Goal: Task Accomplishment & Management: Manage account settings

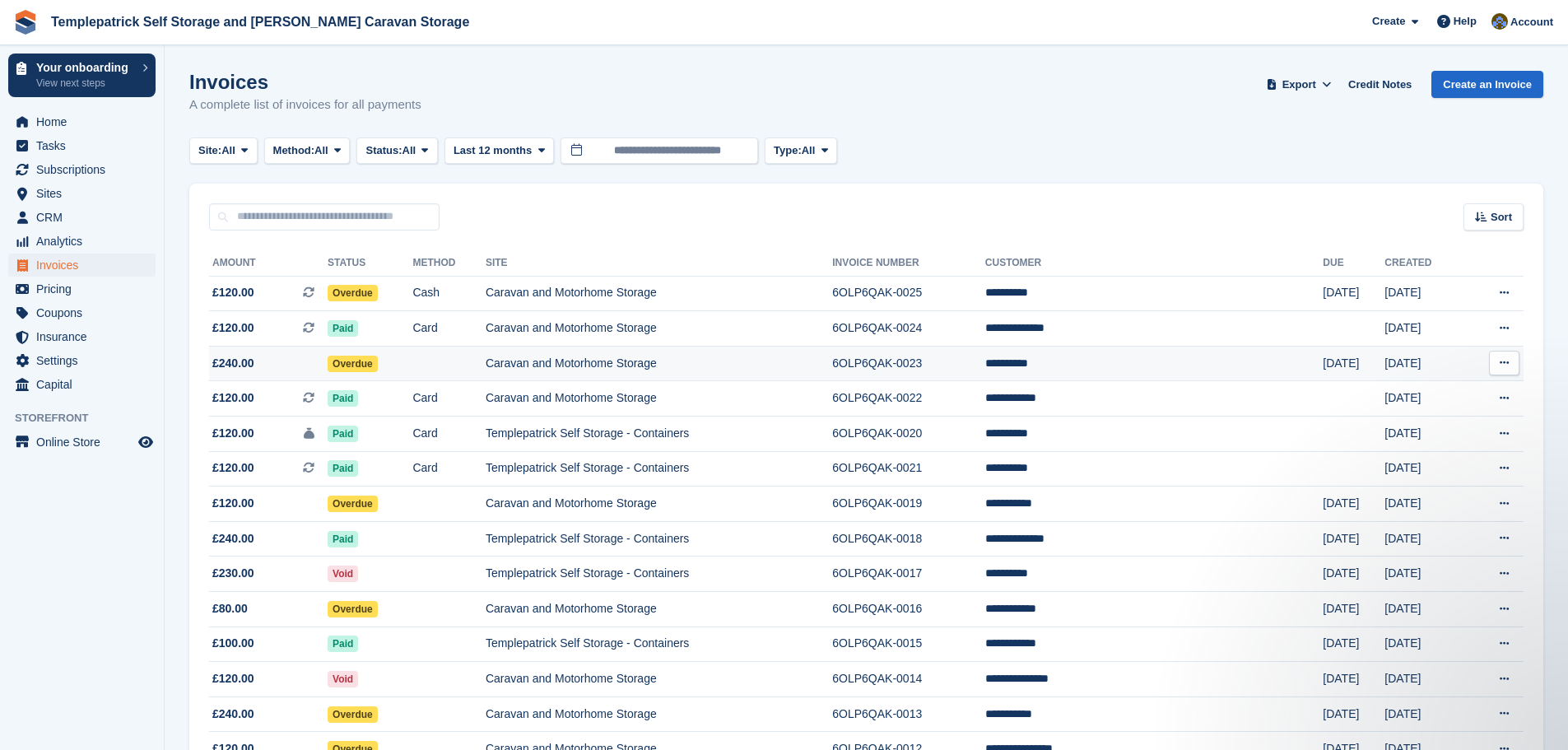
click at [378, 368] on span "Overdue" at bounding box center [352, 363] width 50 height 17
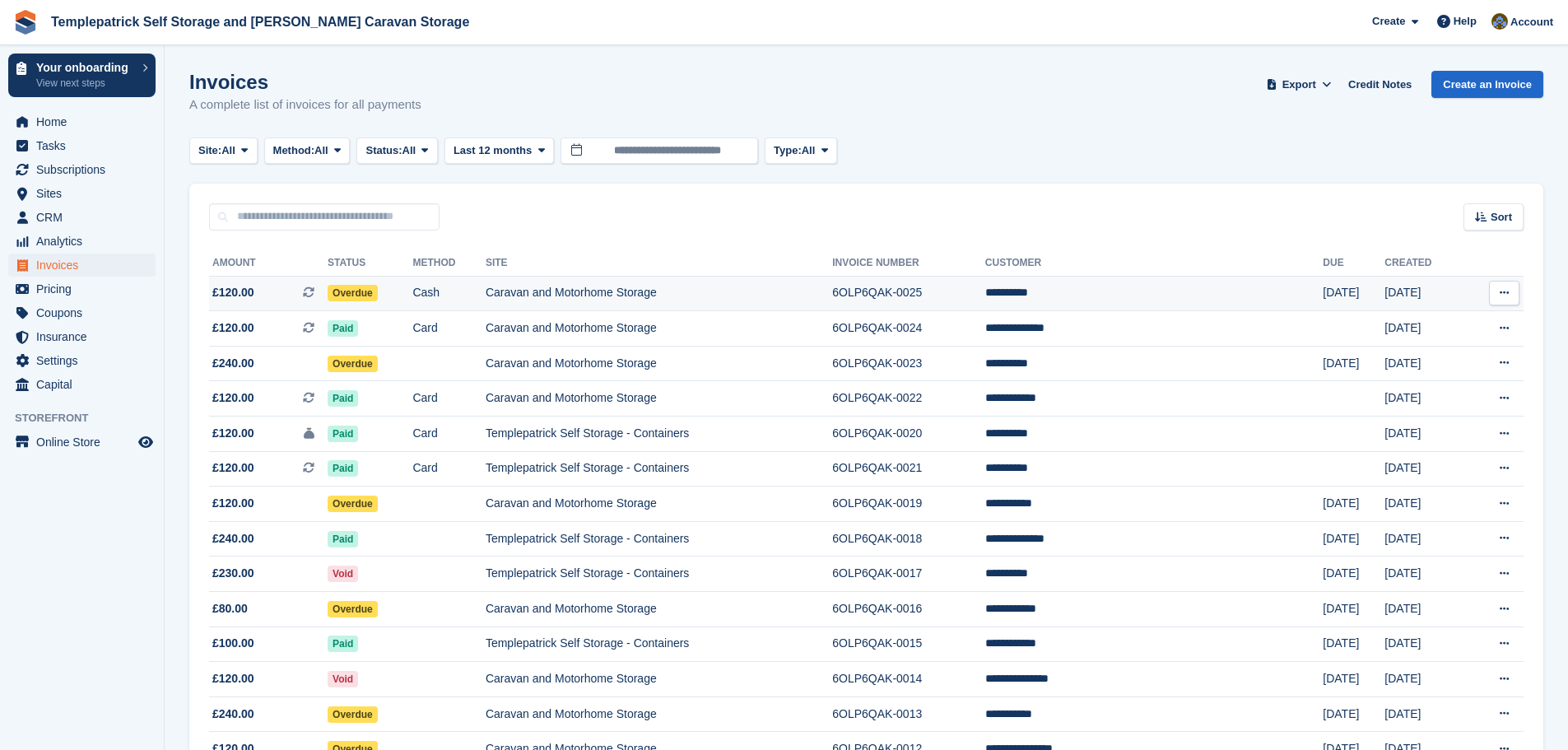
click at [584, 294] on td "Caravan and Motorhome Storage" at bounding box center [658, 293] width 347 height 35
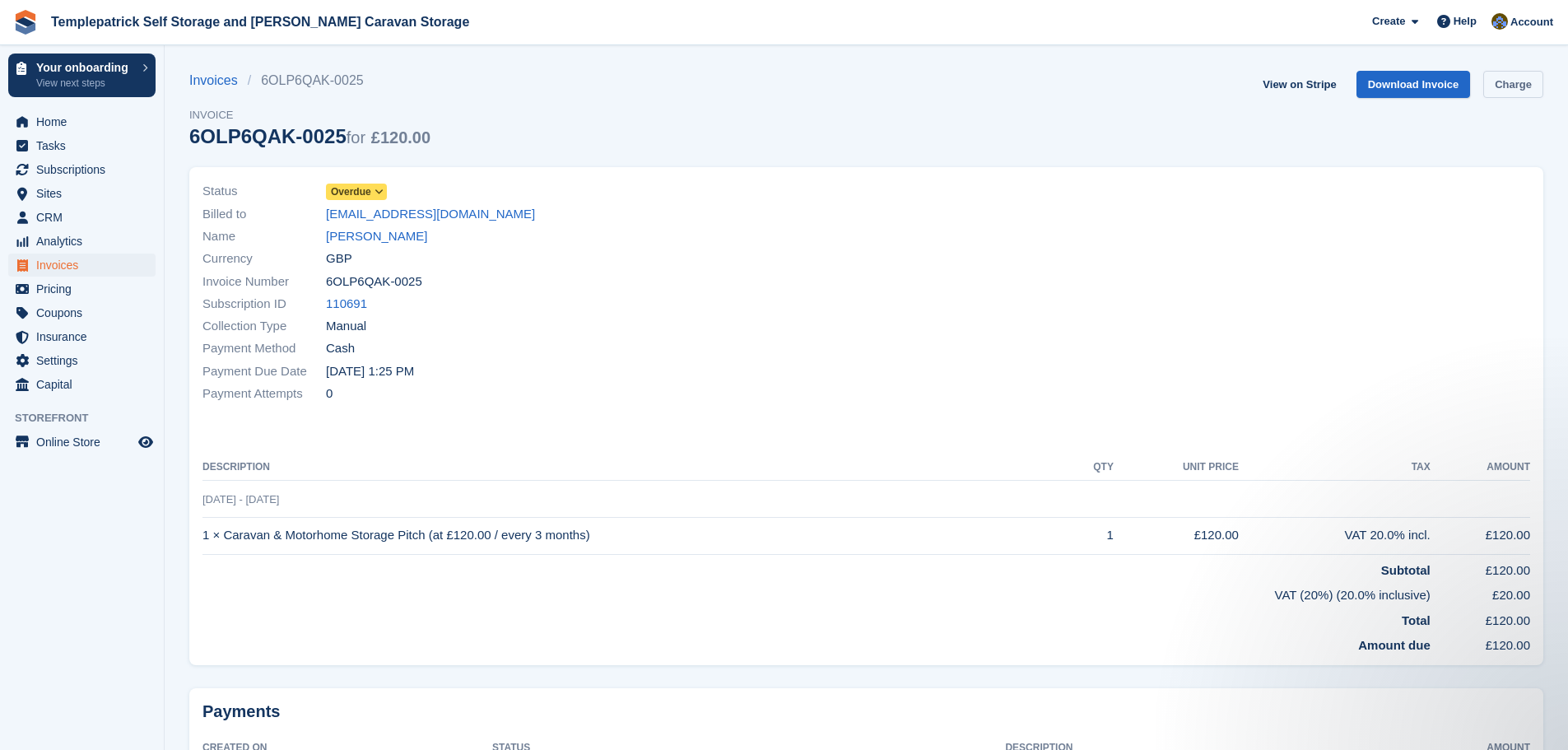
click at [1524, 84] on link "Charge" at bounding box center [1513, 84] width 61 height 27
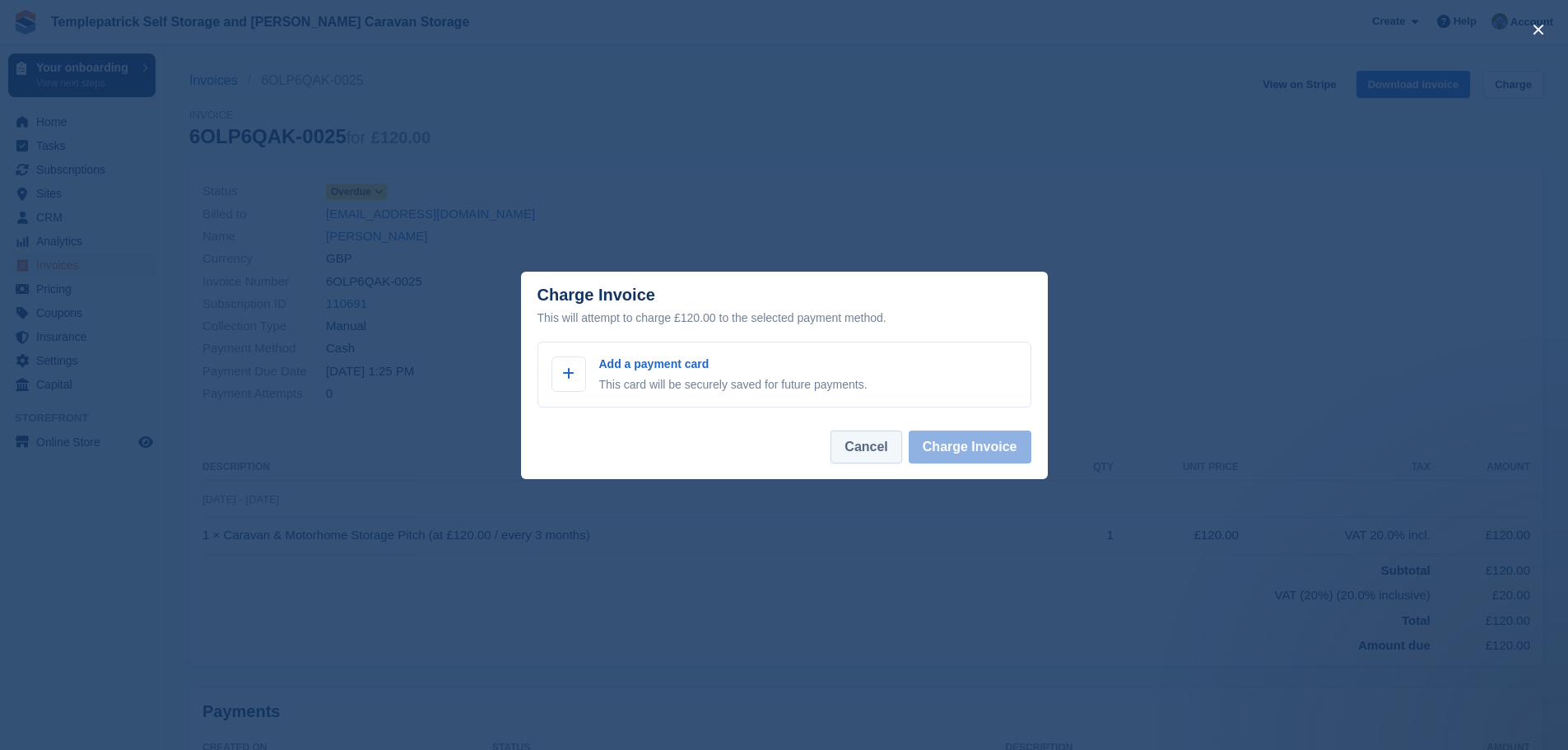
click at [869, 452] on button "Cancel" at bounding box center [866, 447] width 70 height 33
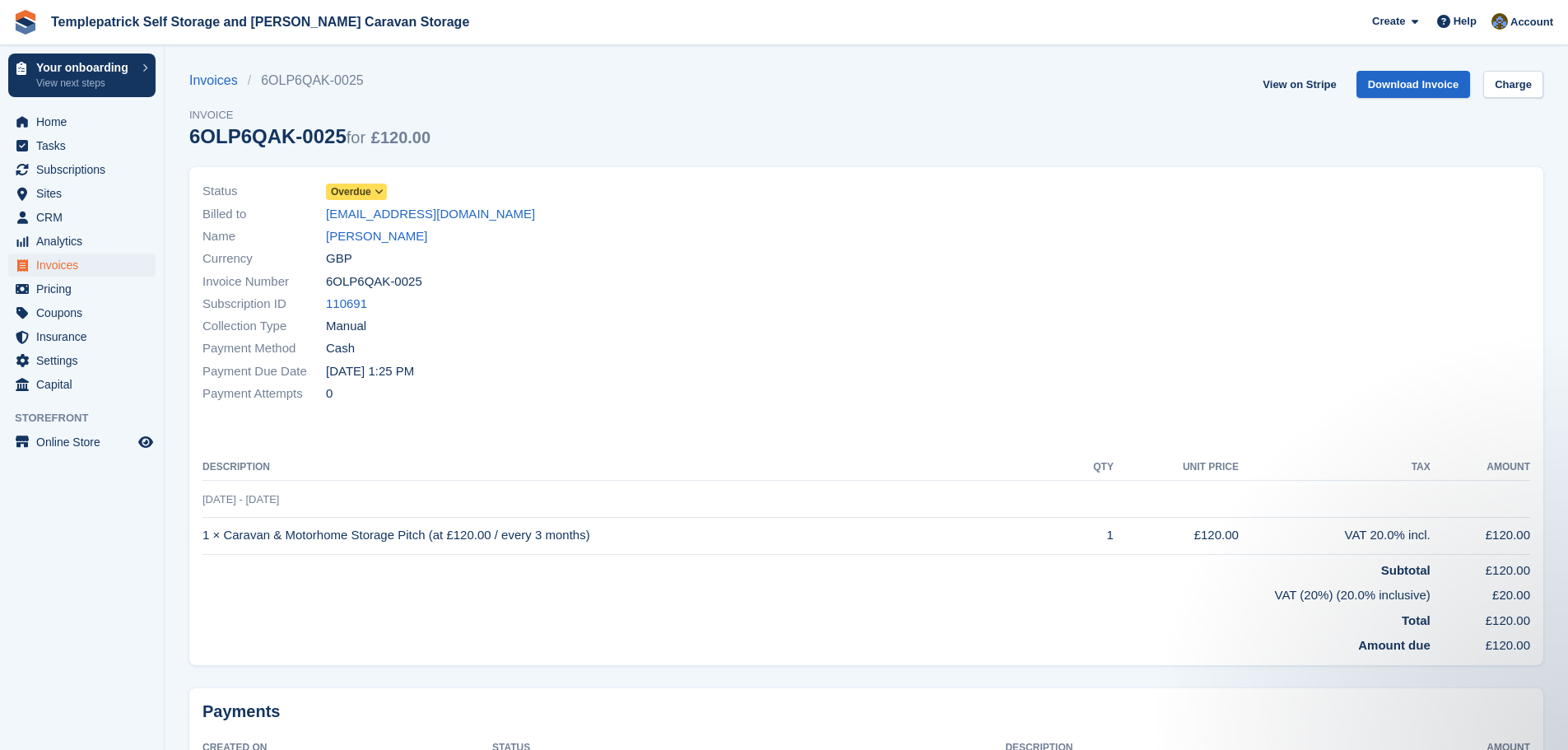
click at [349, 192] on span "Overdue" at bounding box center [351, 191] width 40 height 15
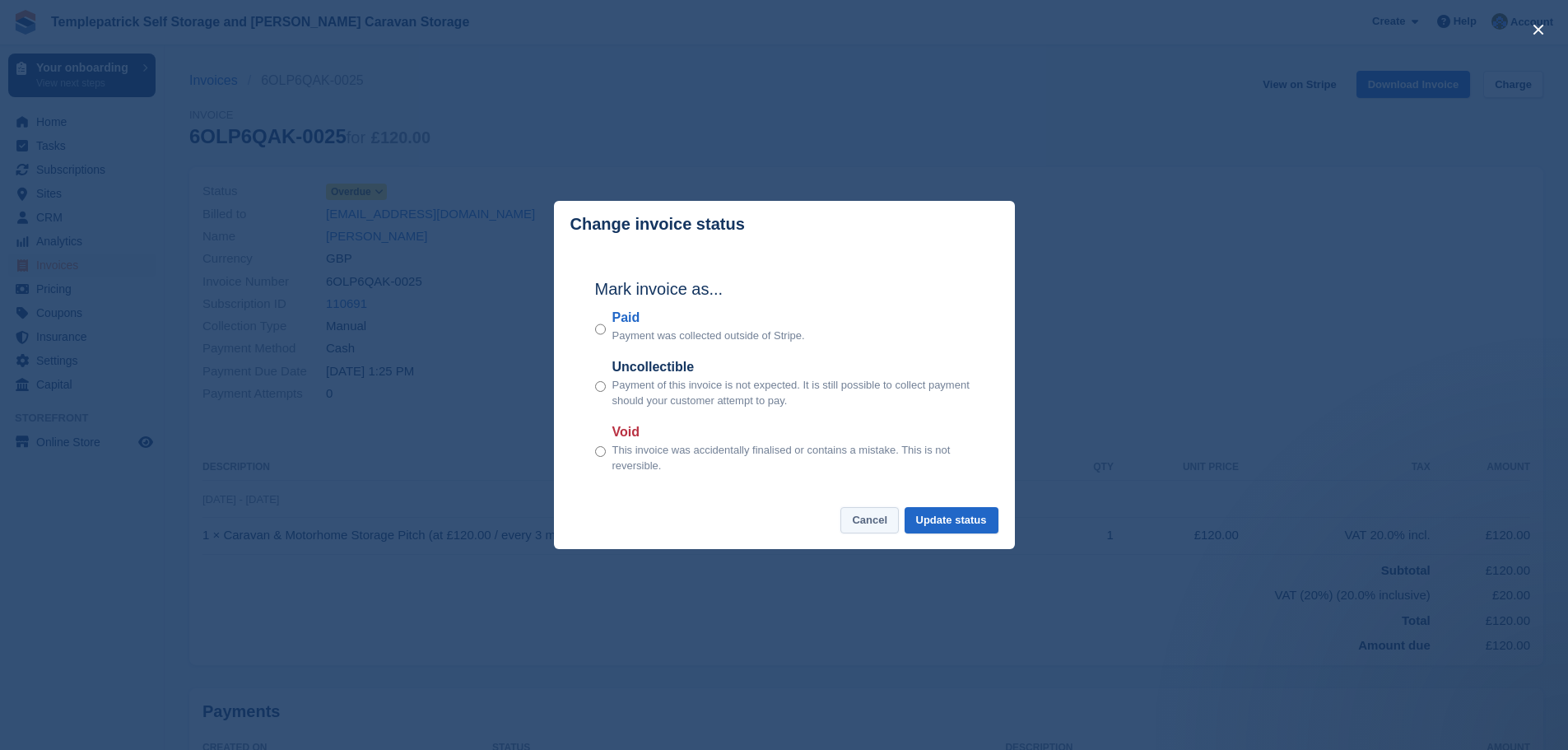
click at [875, 530] on button "Cancel" at bounding box center [869, 521] width 59 height 27
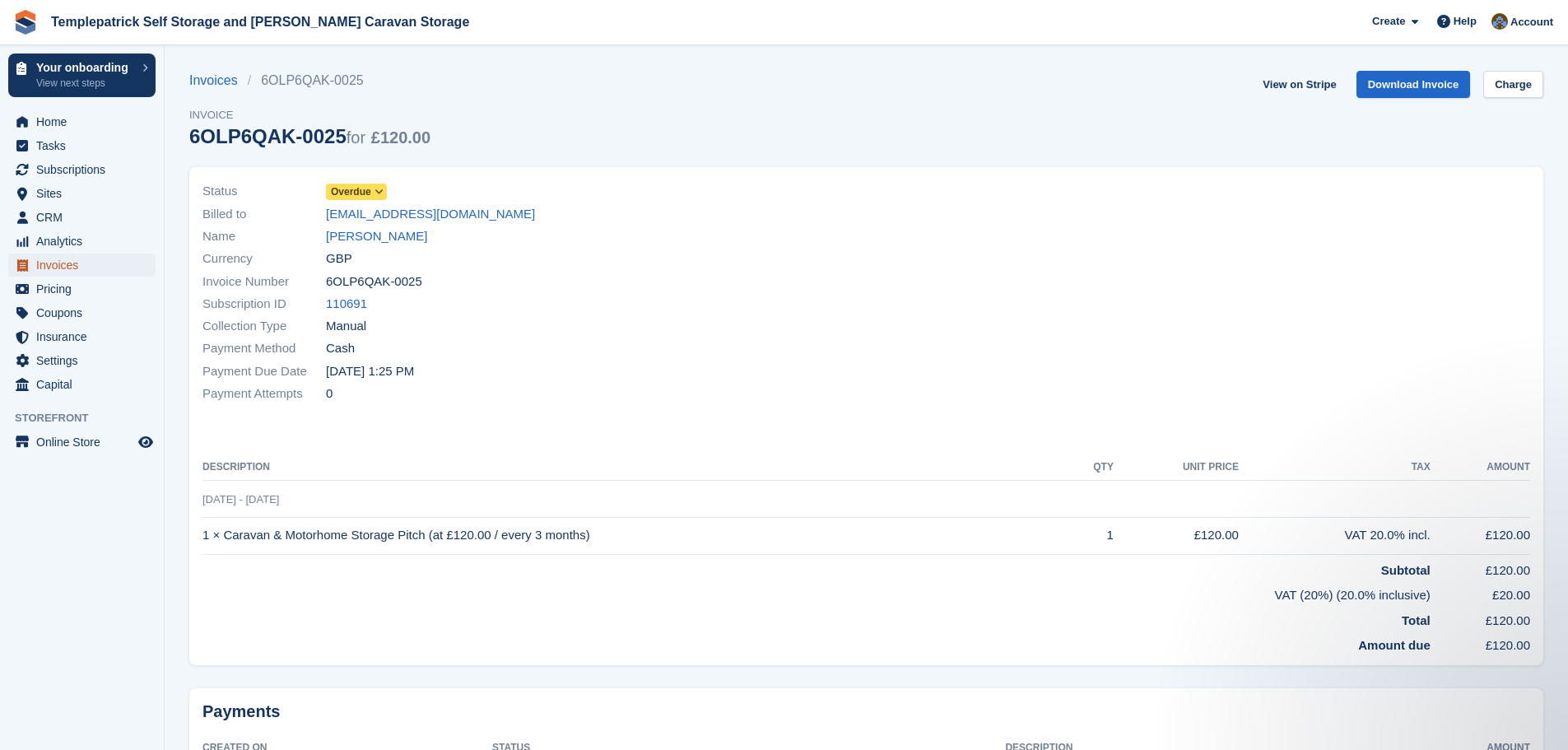
click at [62, 266] on span "Invoices" at bounding box center [85, 266] width 99 height 23
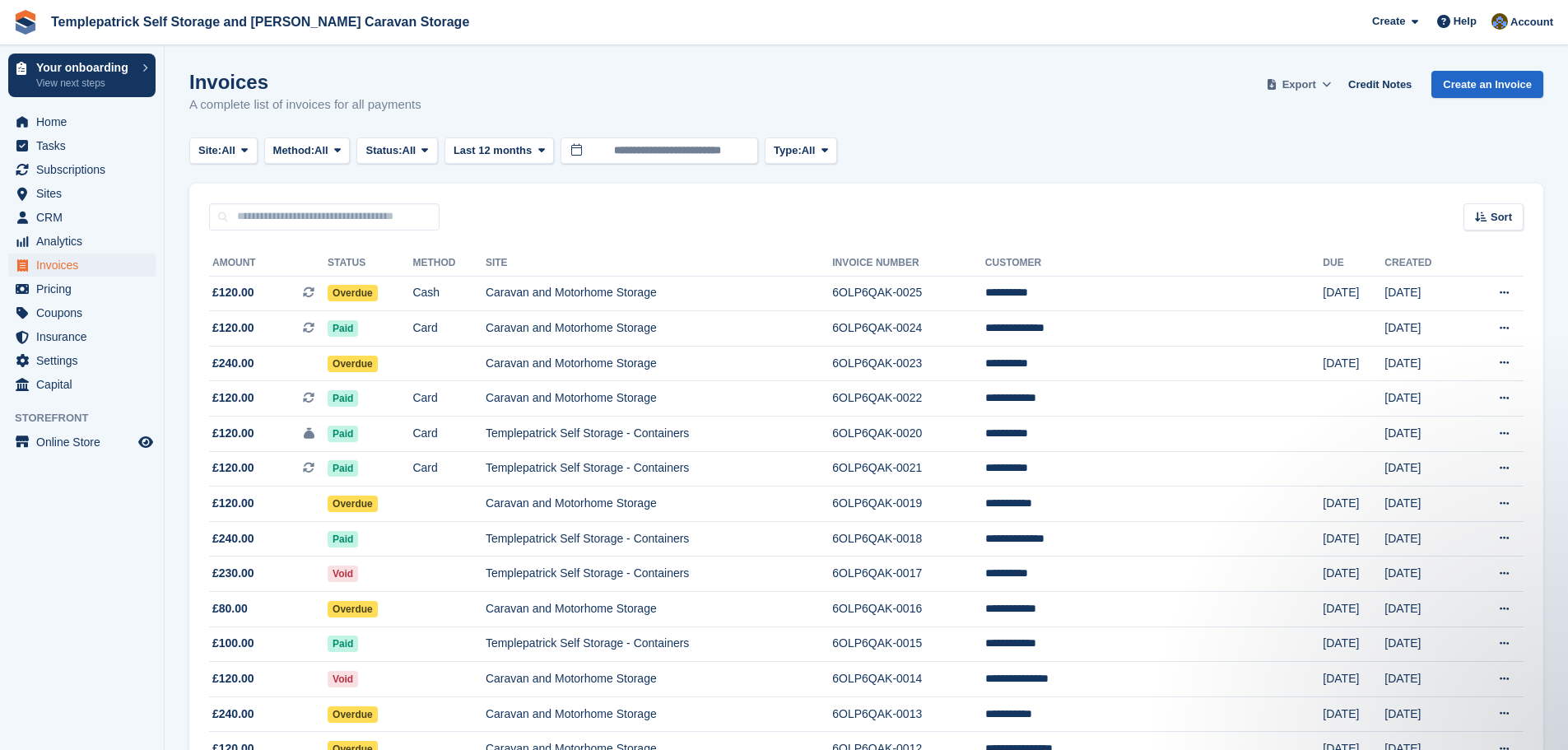
click at [1307, 86] on span "Export" at bounding box center [1299, 84] width 34 height 17
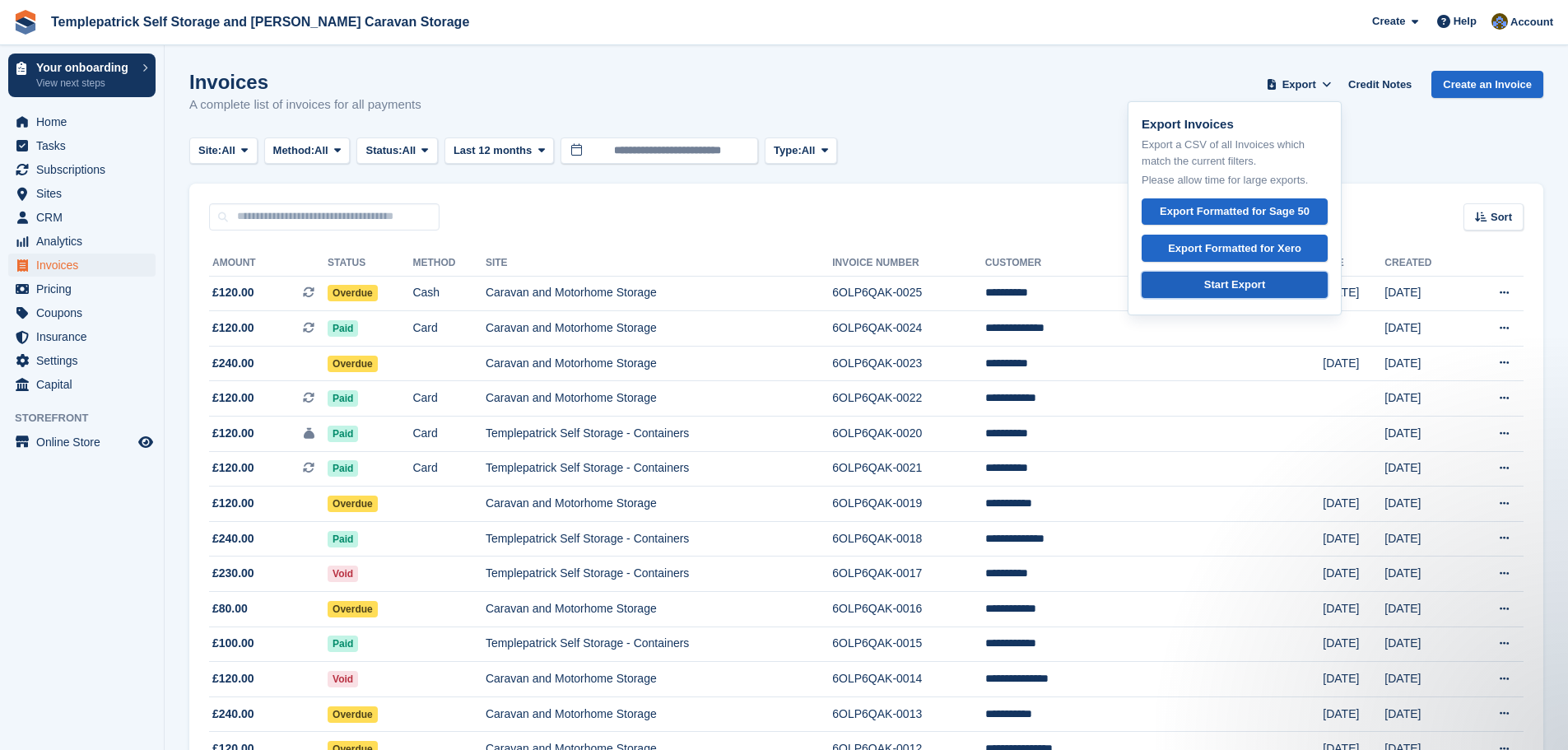
click at [1274, 283] on link "Start Export" at bounding box center [1235, 285] width 186 height 27
click at [882, 74] on div "Invoices A complete list of invoices for all payments Export Export Invoices Ex…" at bounding box center [867, 102] width 1354 height 63
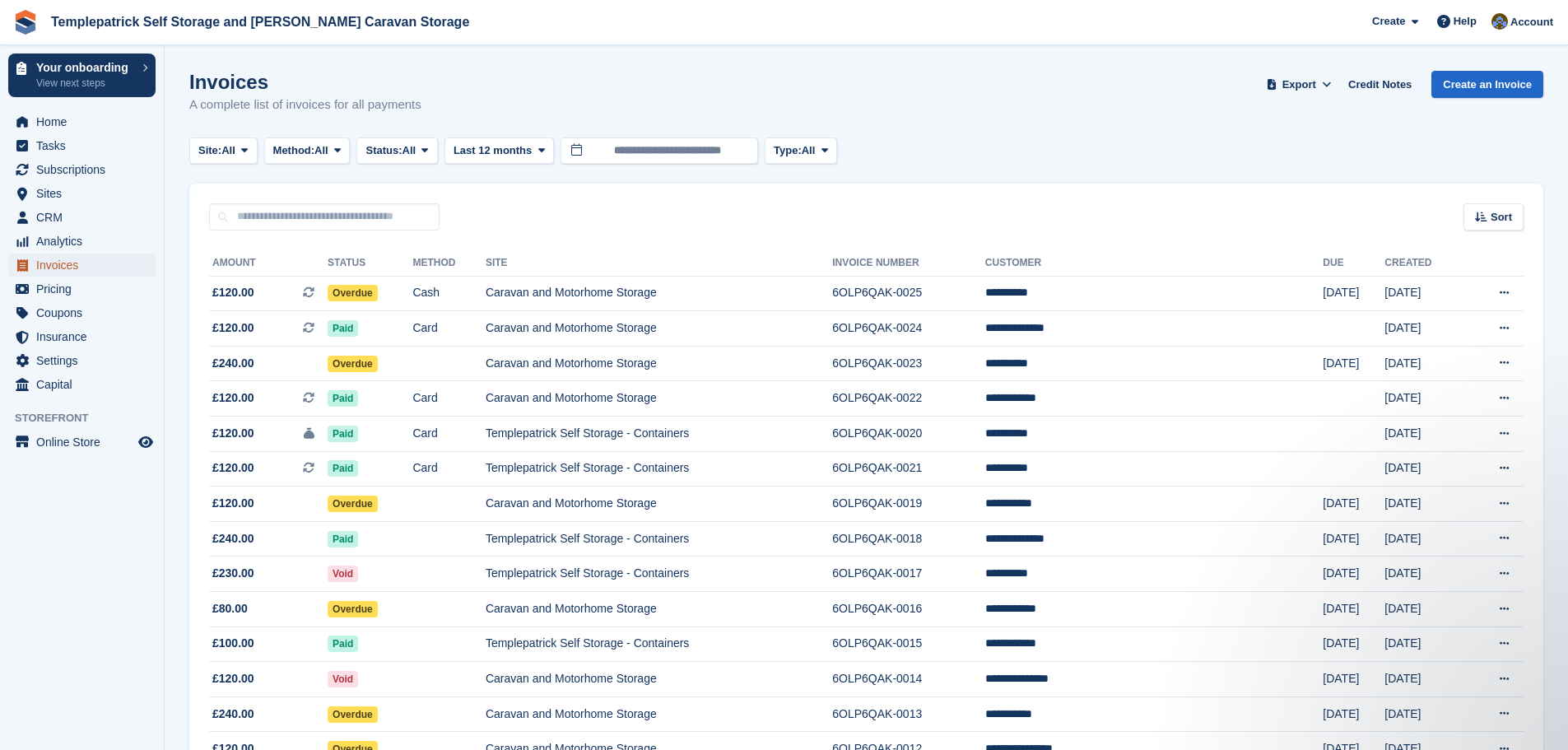
click at [80, 266] on span "Invoices" at bounding box center [85, 266] width 99 height 23
click at [108, 172] on span "Subscriptions" at bounding box center [85, 170] width 99 height 23
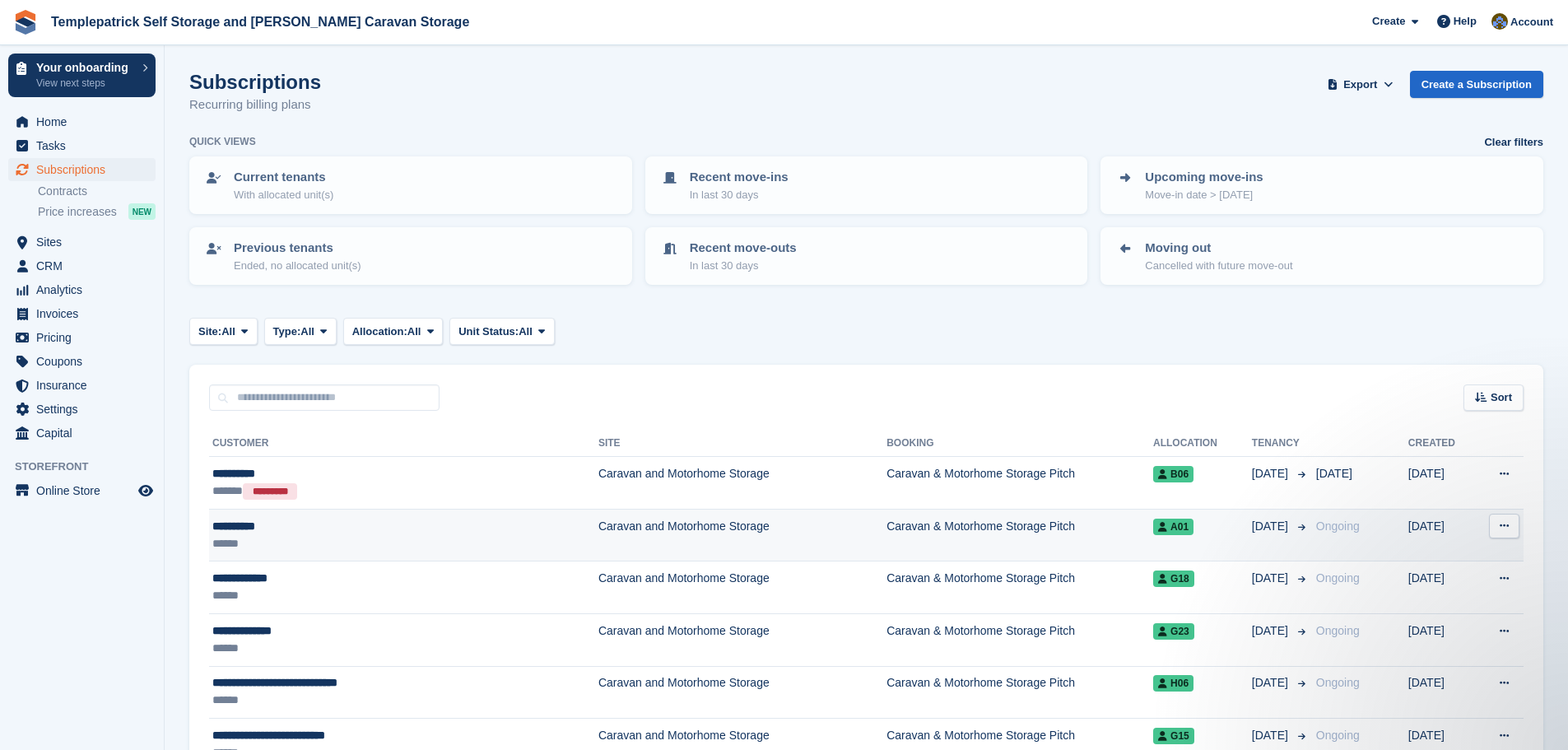
click at [249, 530] on div "**********" at bounding box center [348, 526] width 272 height 18
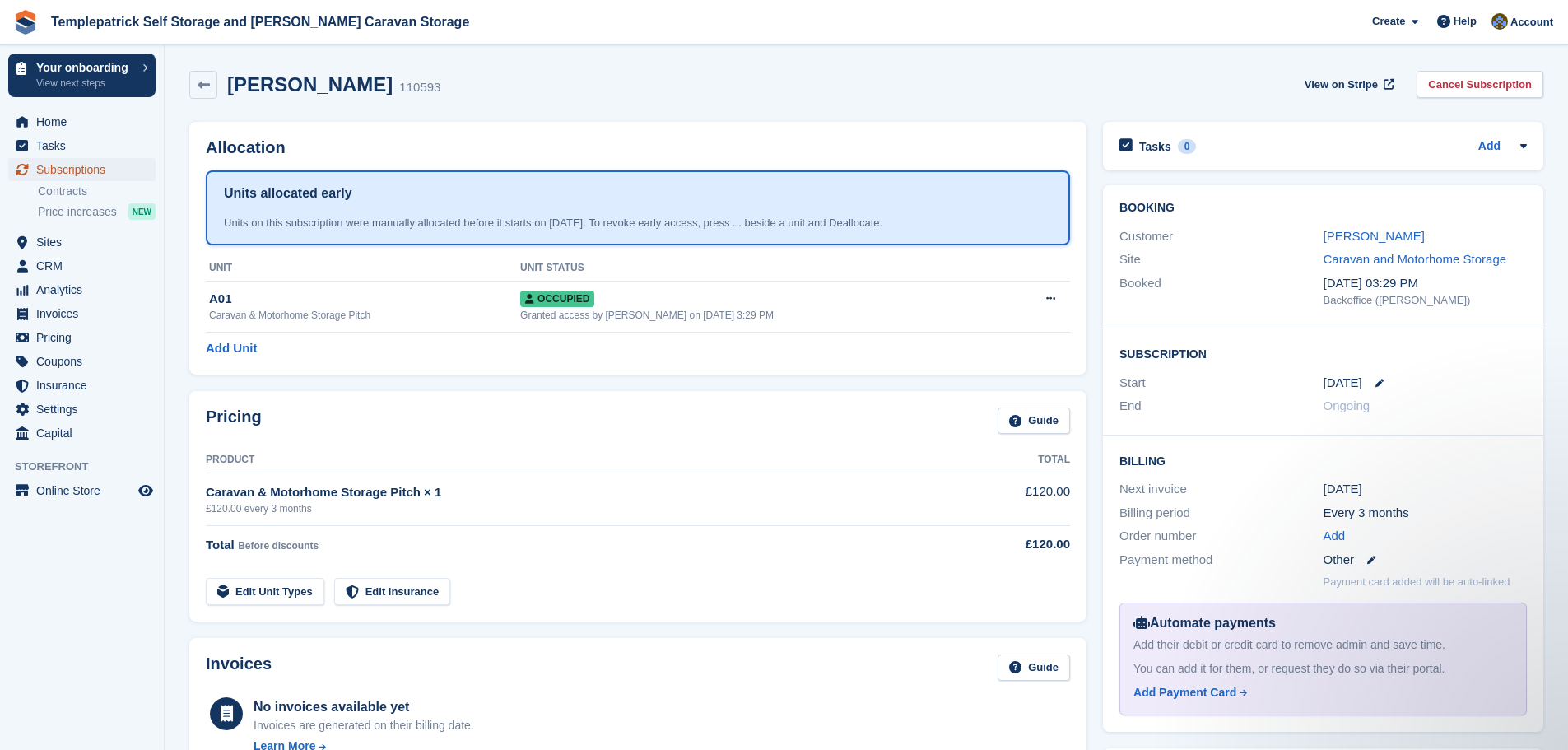
click at [89, 173] on span "Subscriptions" at bounding box center [85, 170] width 99 height 23
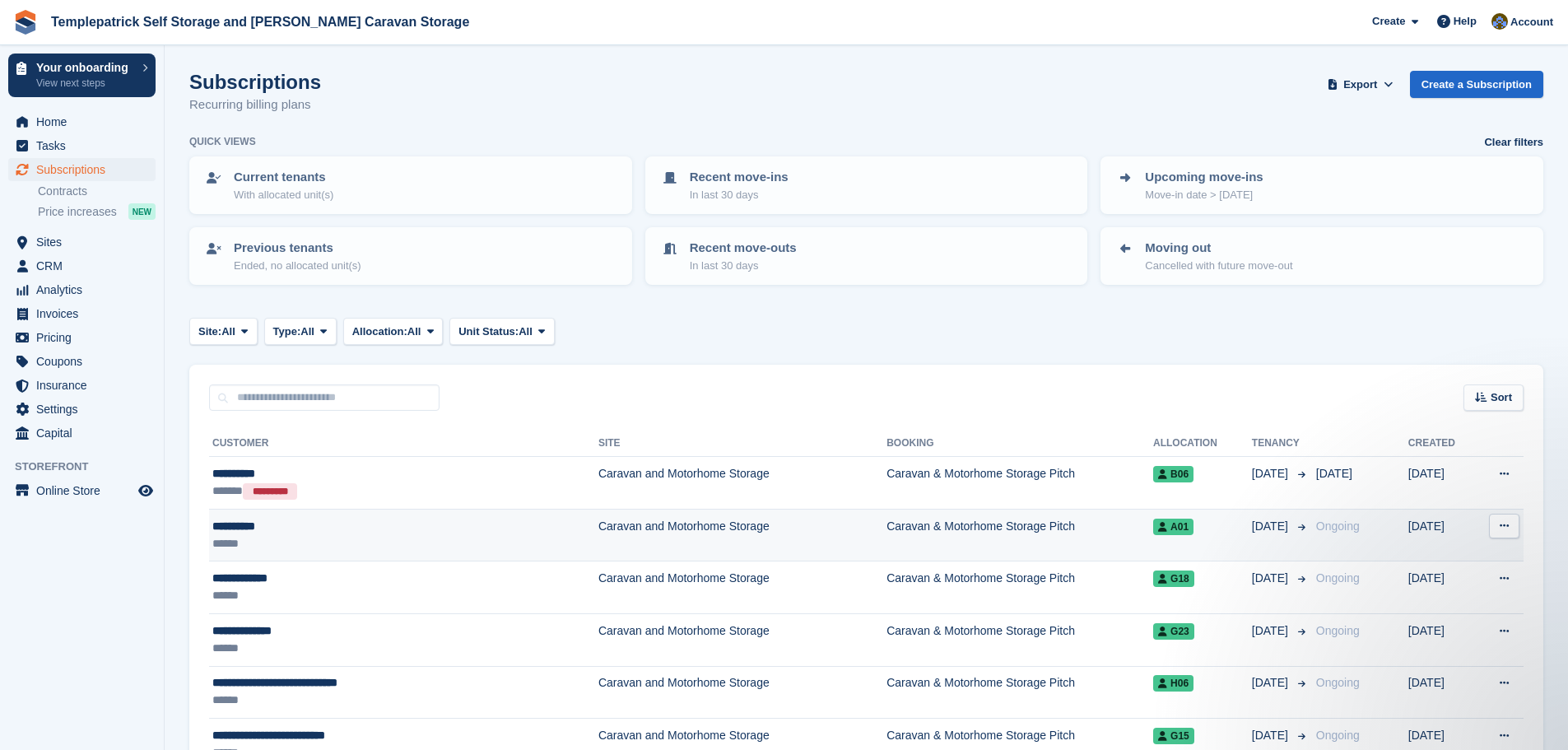
click at [1045, 541] on td "Caravan & Motorhome Storage Pitch" at bounding box center [1020, 535] width 267 height 53
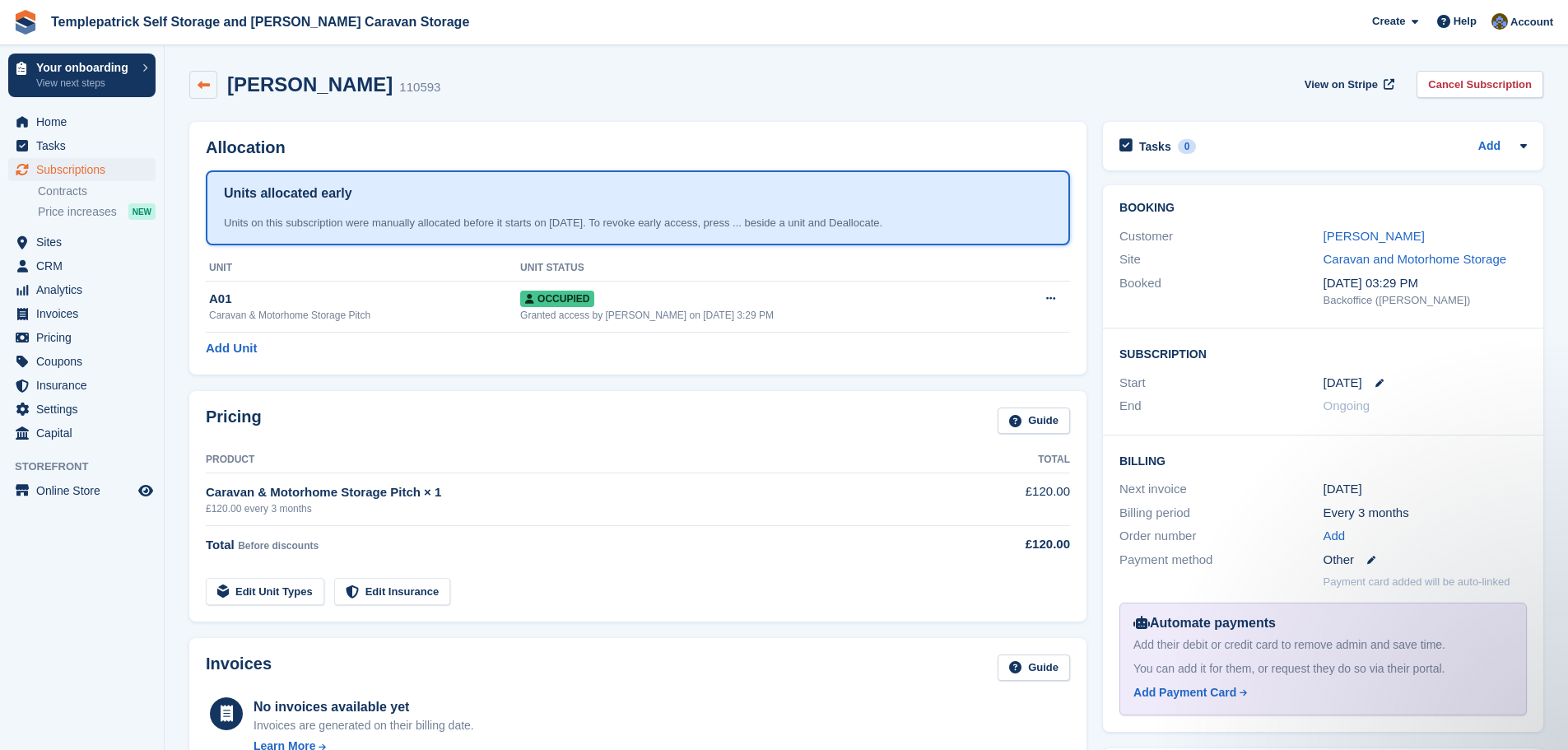
click at [205, 81] on icon at bounding box center [203, 85] width 13 height 13
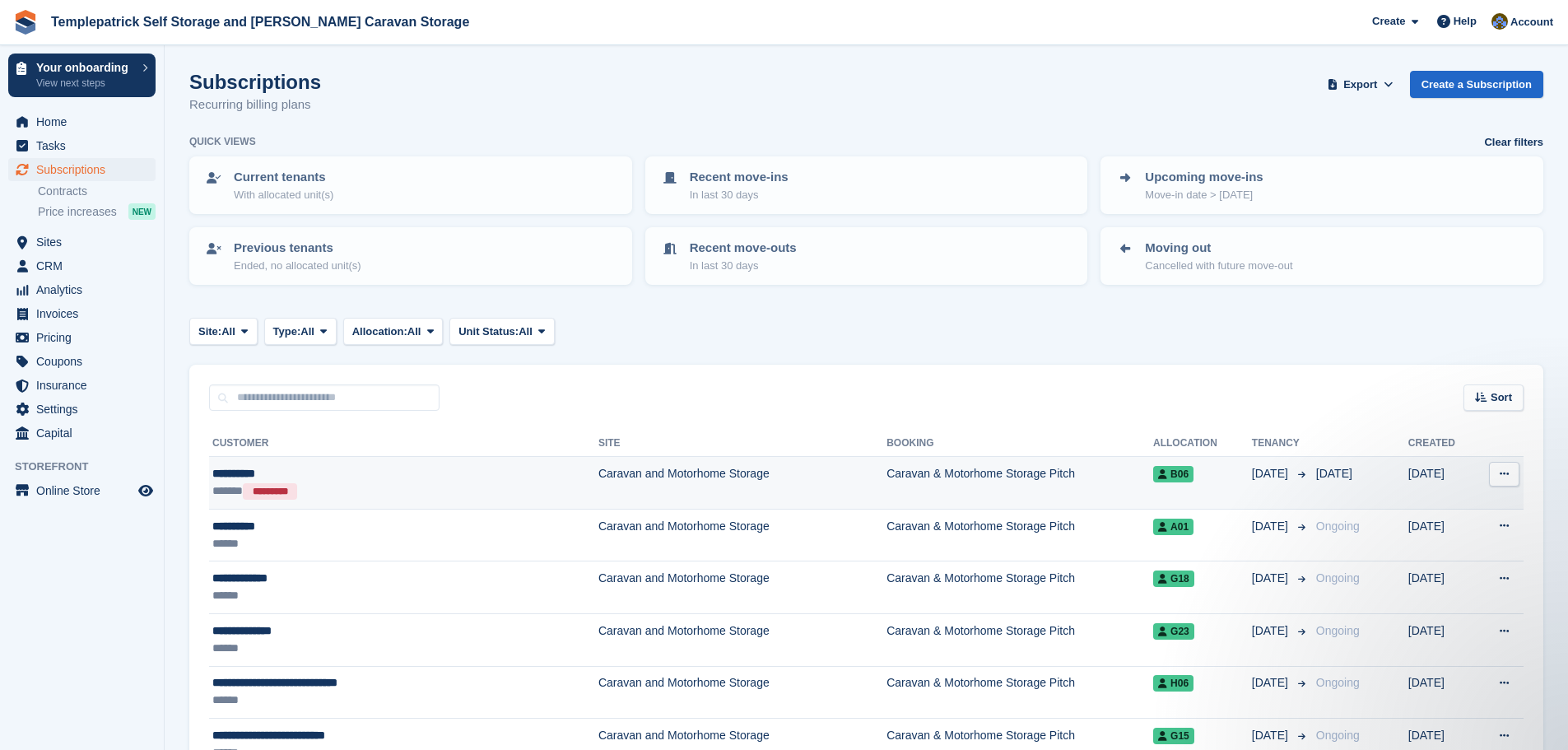
click at [1154, 473] on span "B06" at bounding box center [1173, 474] width 40 height 17
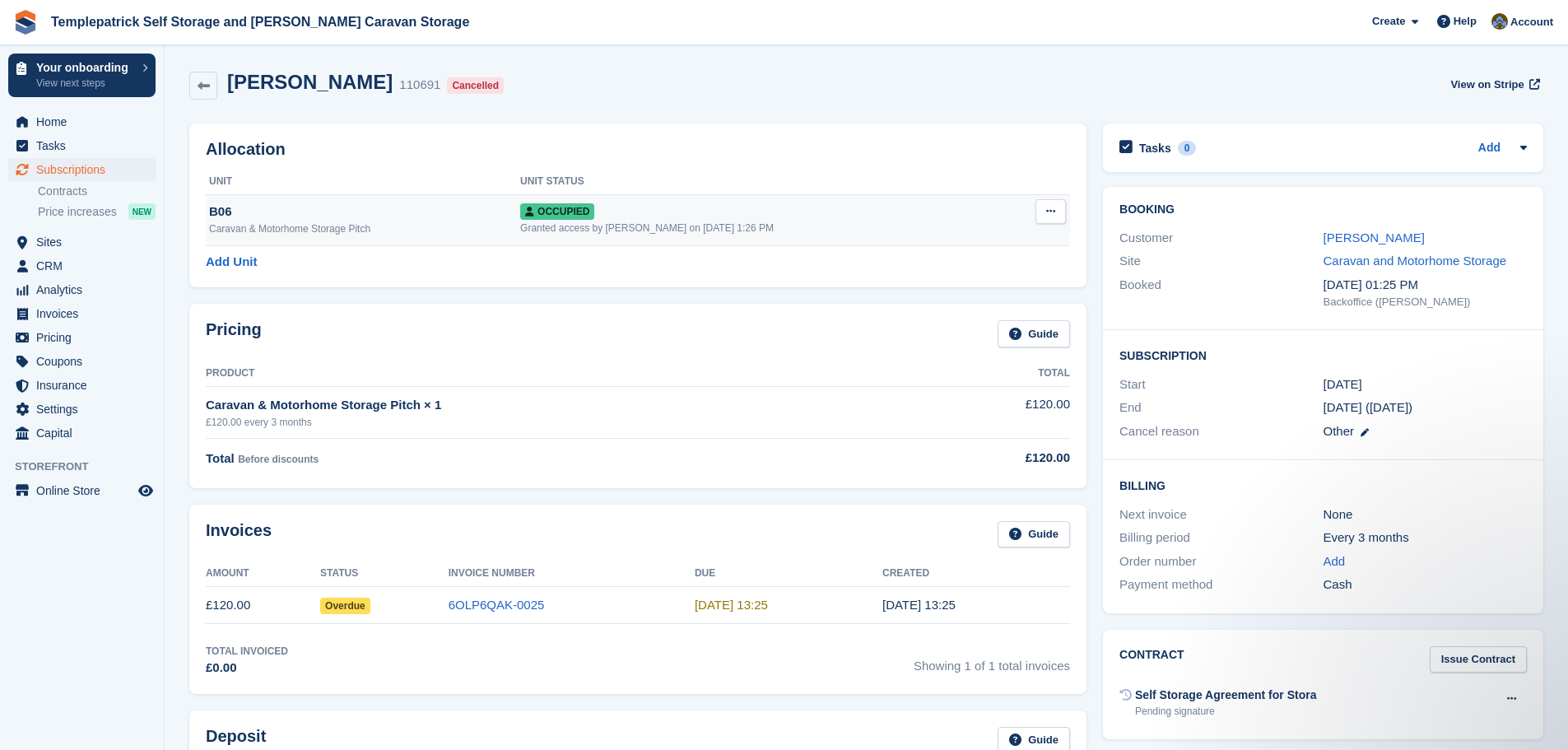
click at [1054, 210] on icon at bounding box center [1050, 211] width 9 height 11
click at [57, 244] on span "Sites" at bounding box center [85, 242] width 99 height 23
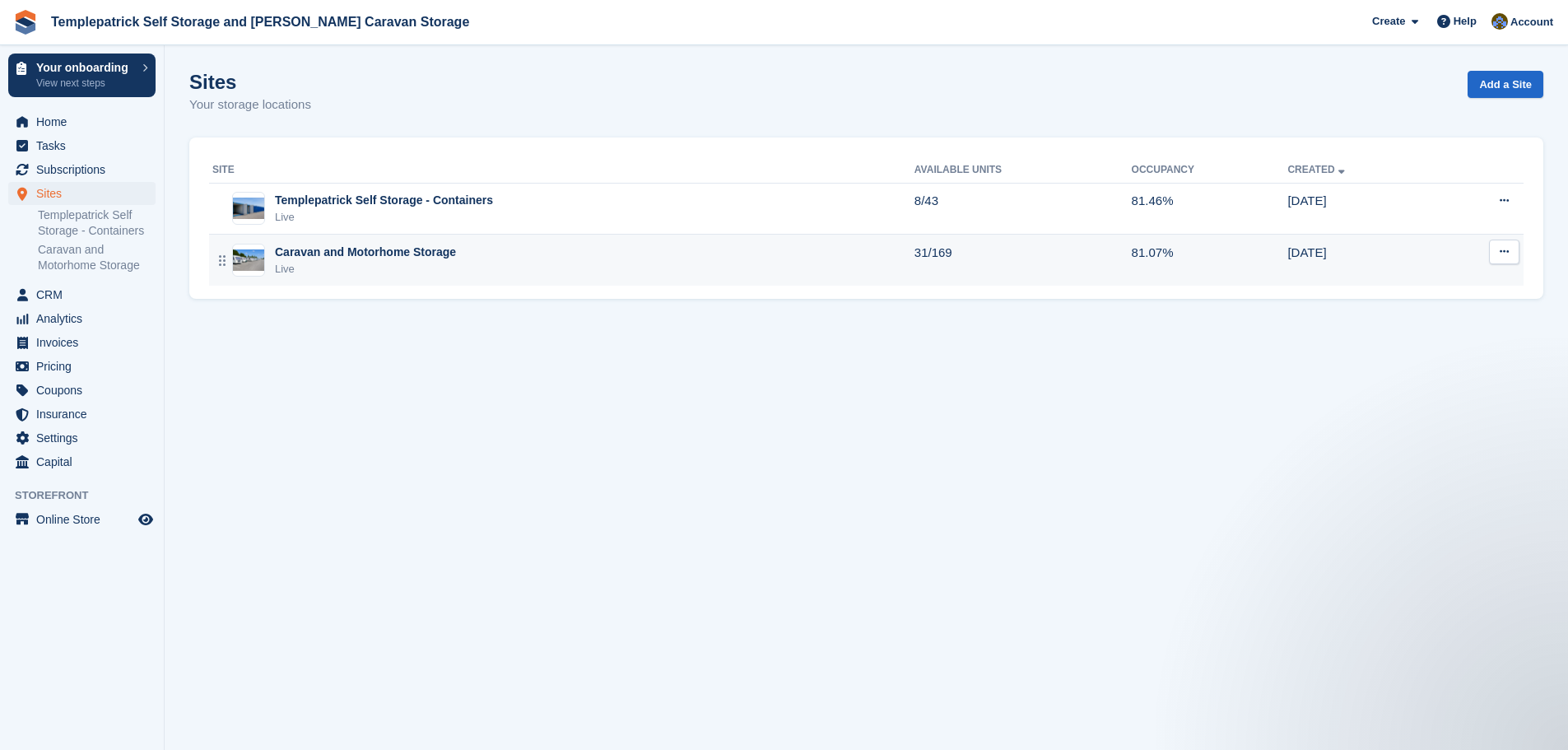
click at [302, 253] on div "Caravan and Motorhome Storage" at bounding box center [364, 252] width 181 height 18
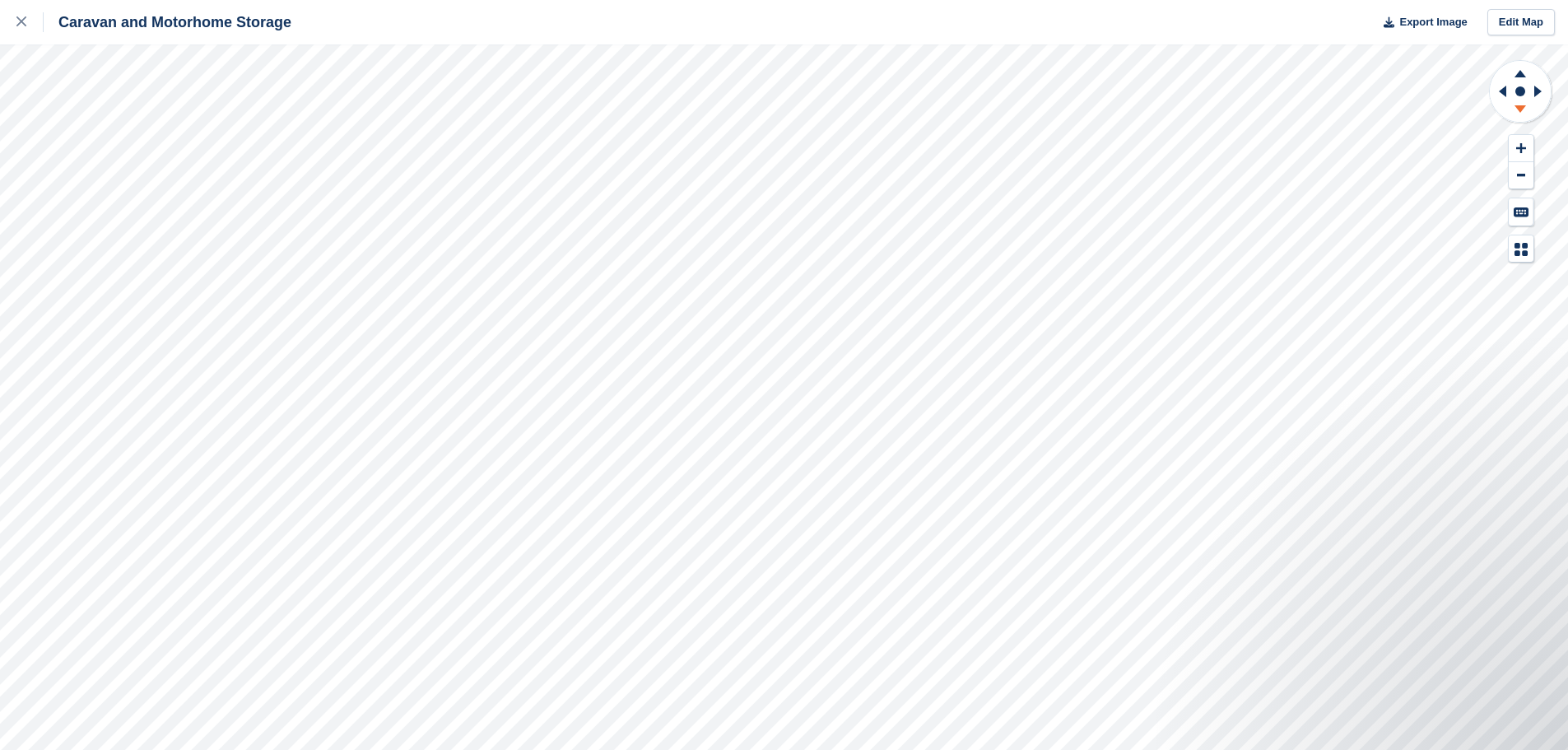
click at [1518, 105] on icon at bounding box center [1520, 109] width 12 height 8
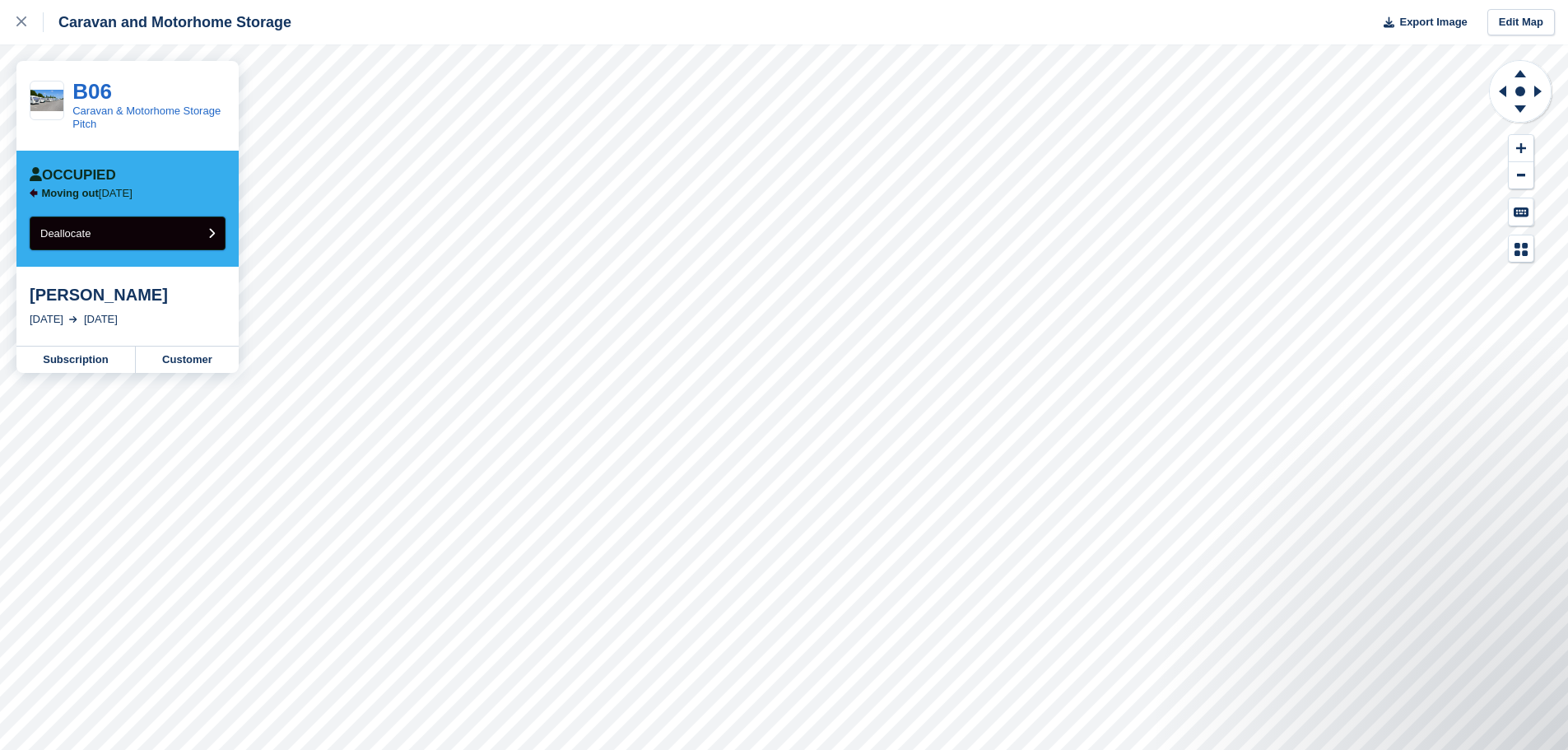
click at [208, 230] on icon "submit" at bounding box center [211, 232] width 7 height 11
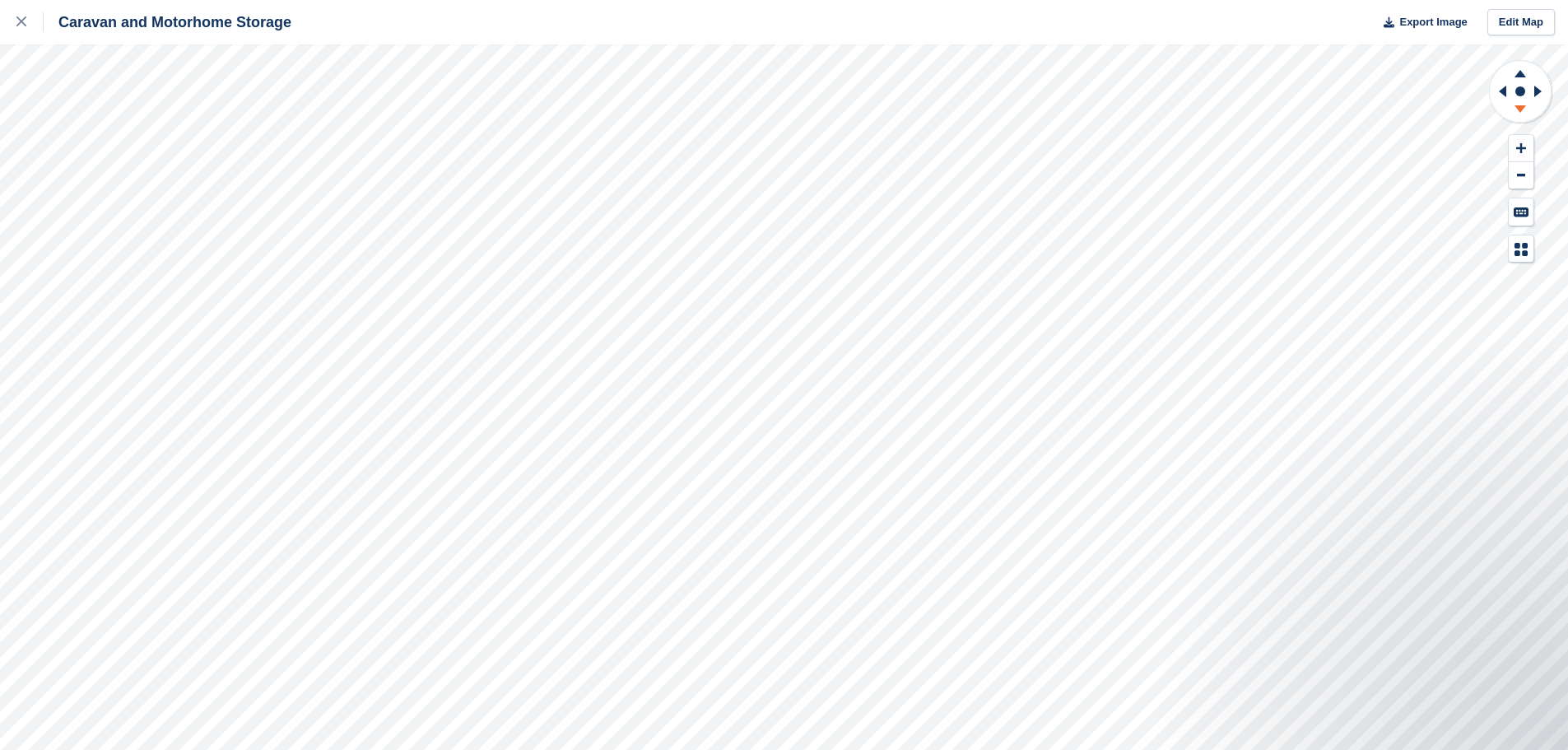
click at [1526, 109] on icon at bounding box center [1520, 111] width 43 height 21
click at [1521, 70] on icon at bounding box center [1520, 70] width 43 height 21
click at [1511, 107] on icon at bounding box center [1520, 111] width 43 height 21
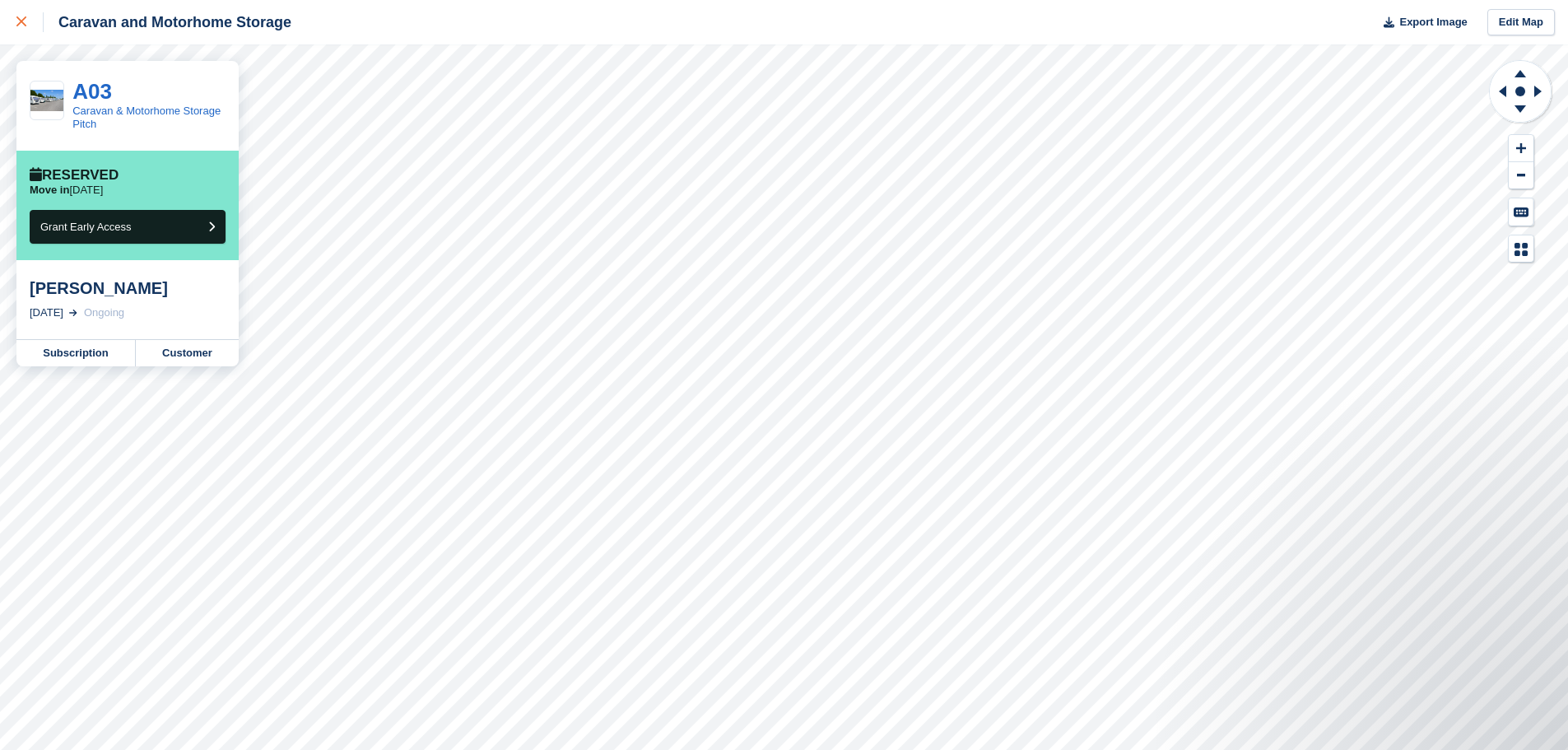
click at [21, 21] on icon at bounding box center [21, 21] width 10 height 10
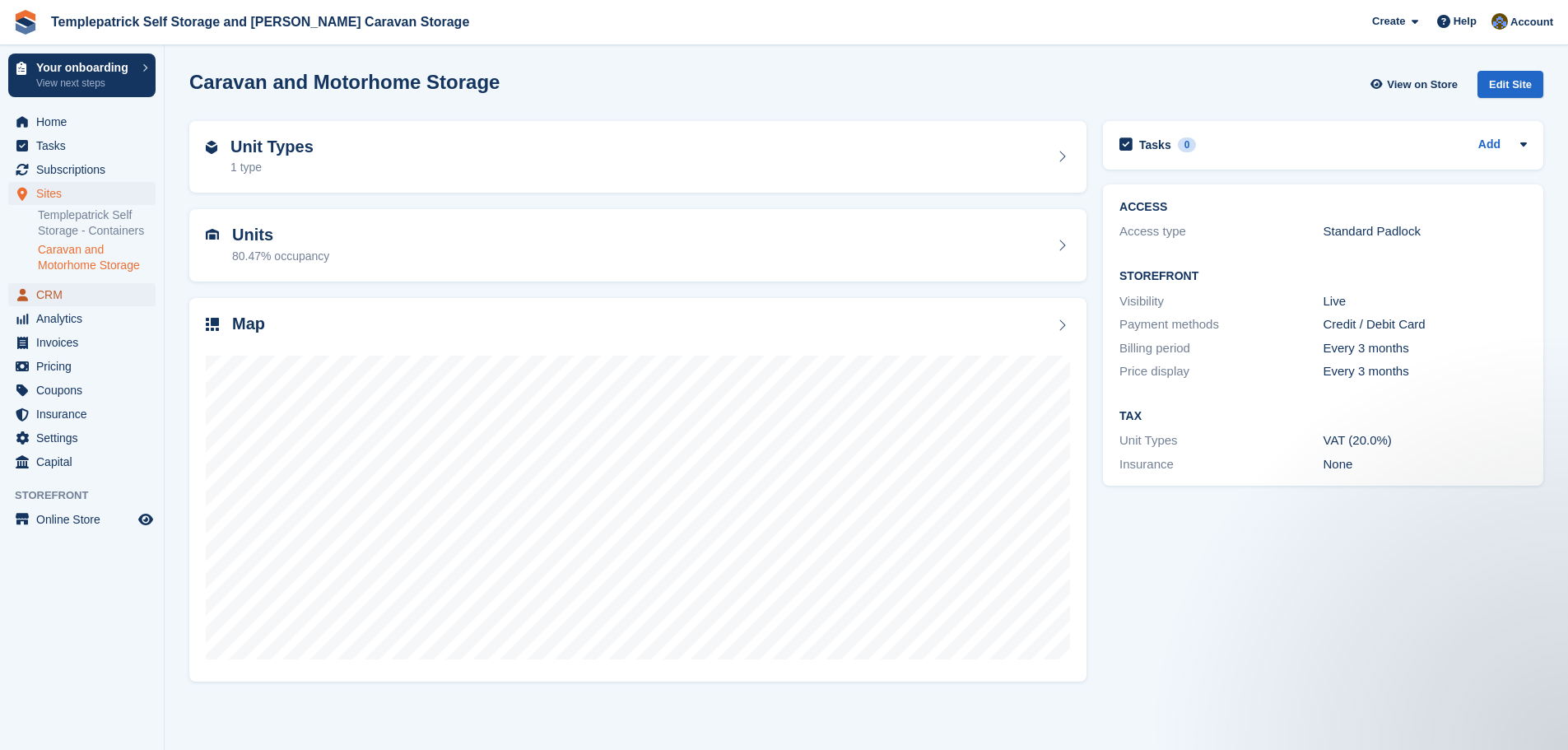
click at [87, 290] on span "CRM" at bounding box center [85, 295] width 99 height 23
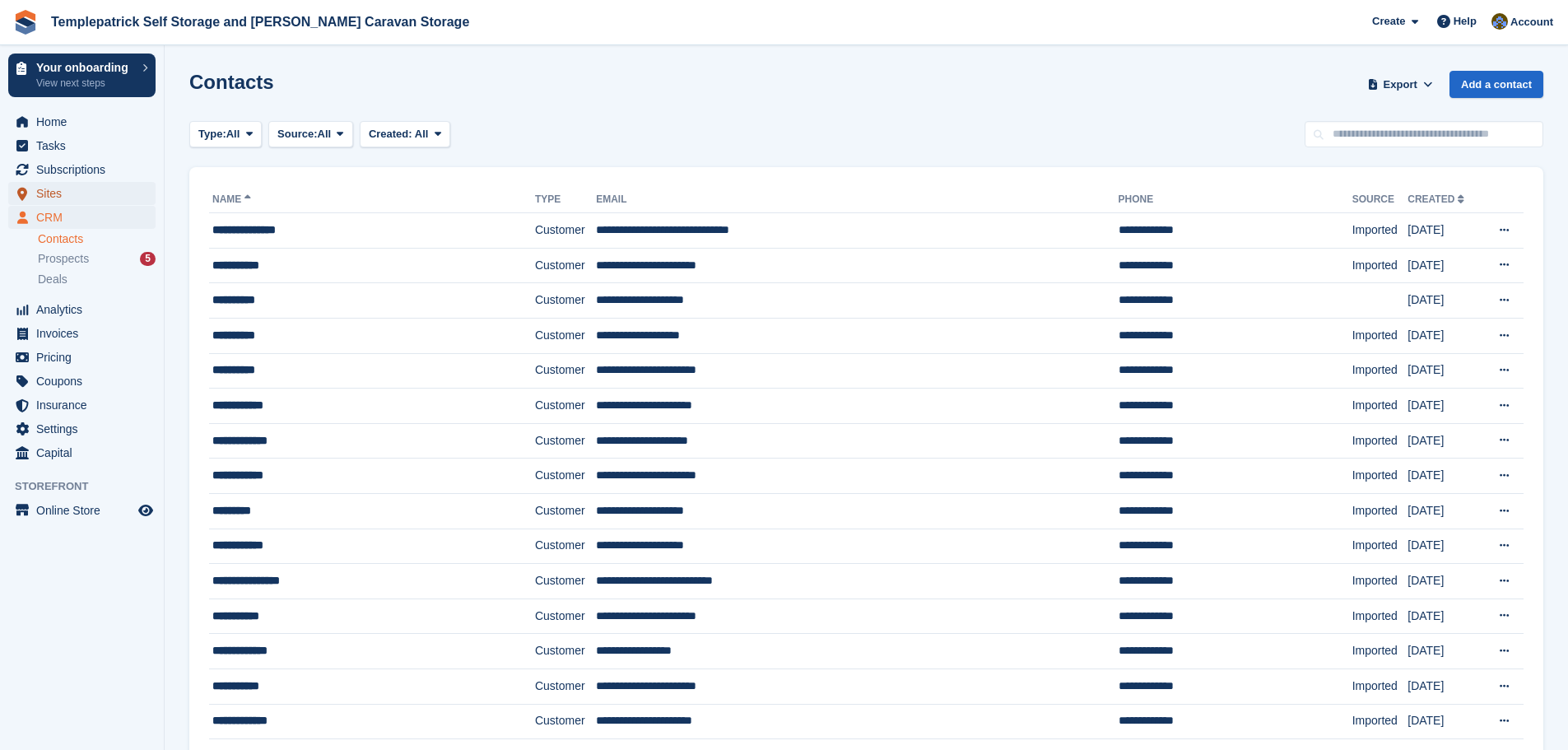
click at [94, 188] on span "Sites" at bounding box center [85, 193] width 99 height 23
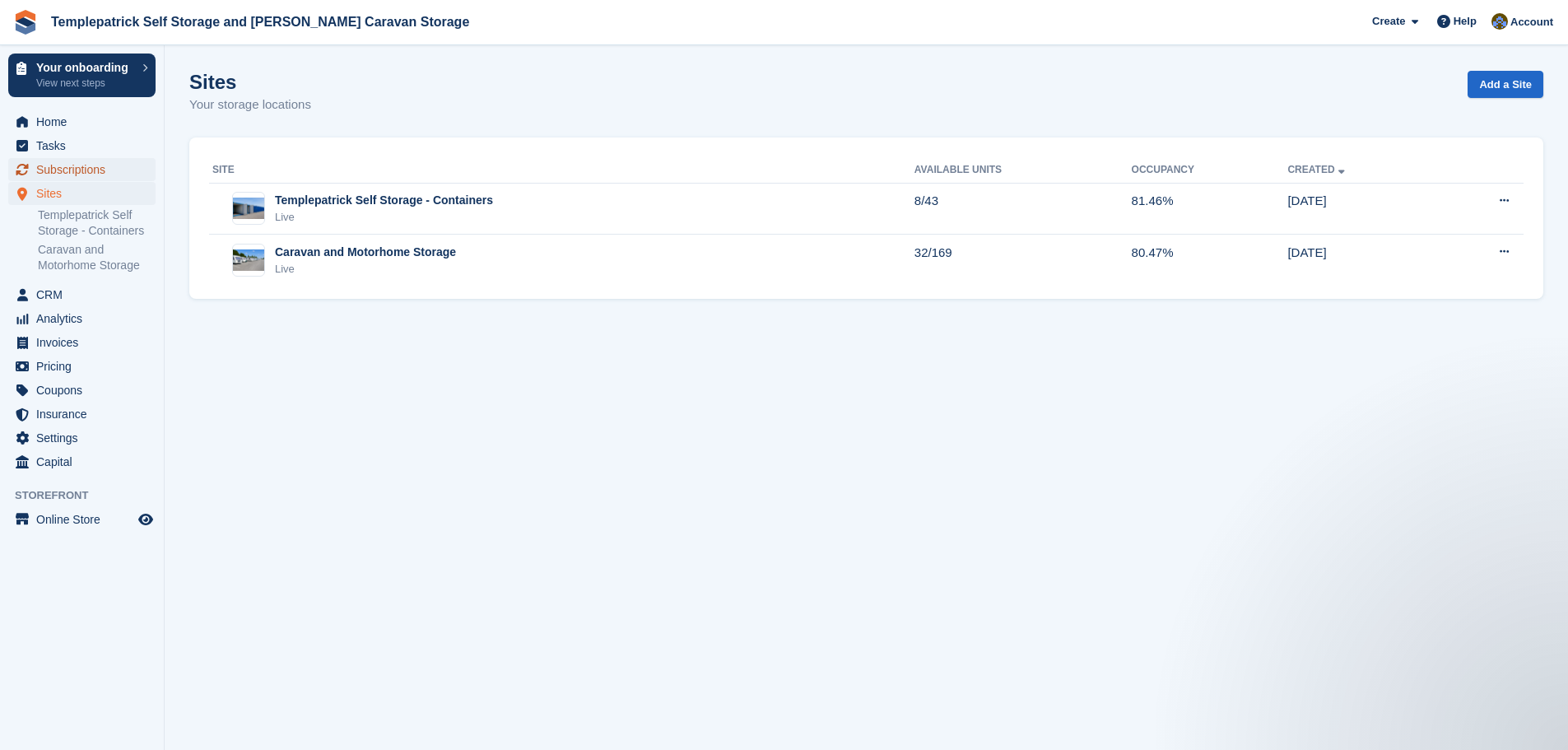
click at [97, 169] on span "Subscriptions" at bounding box center [85, 170] width 99 height 23
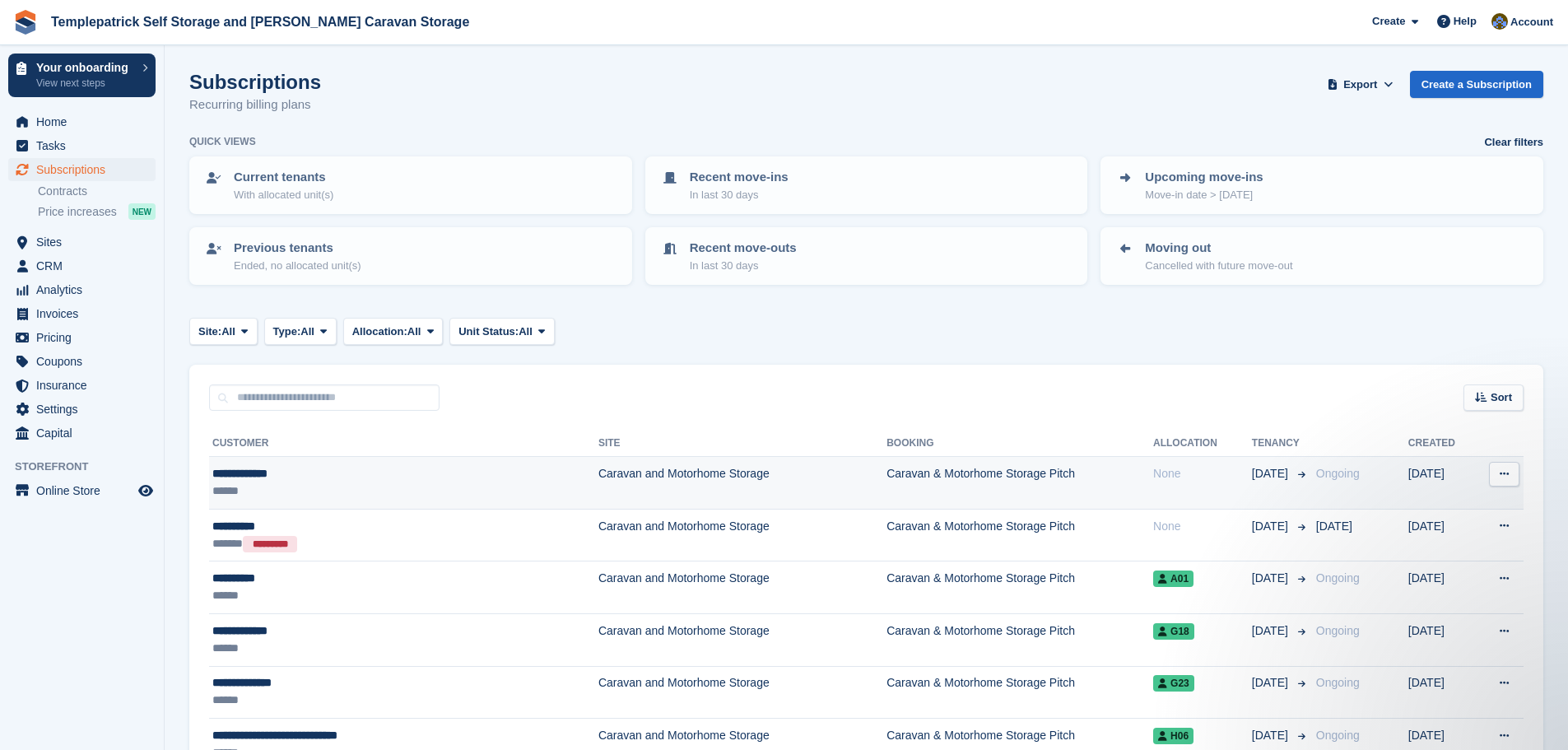
click at [976, 473] on td "Caravan & Motorhome Storage Pitch" at bounding box center [1020, 483] width 267 height 53
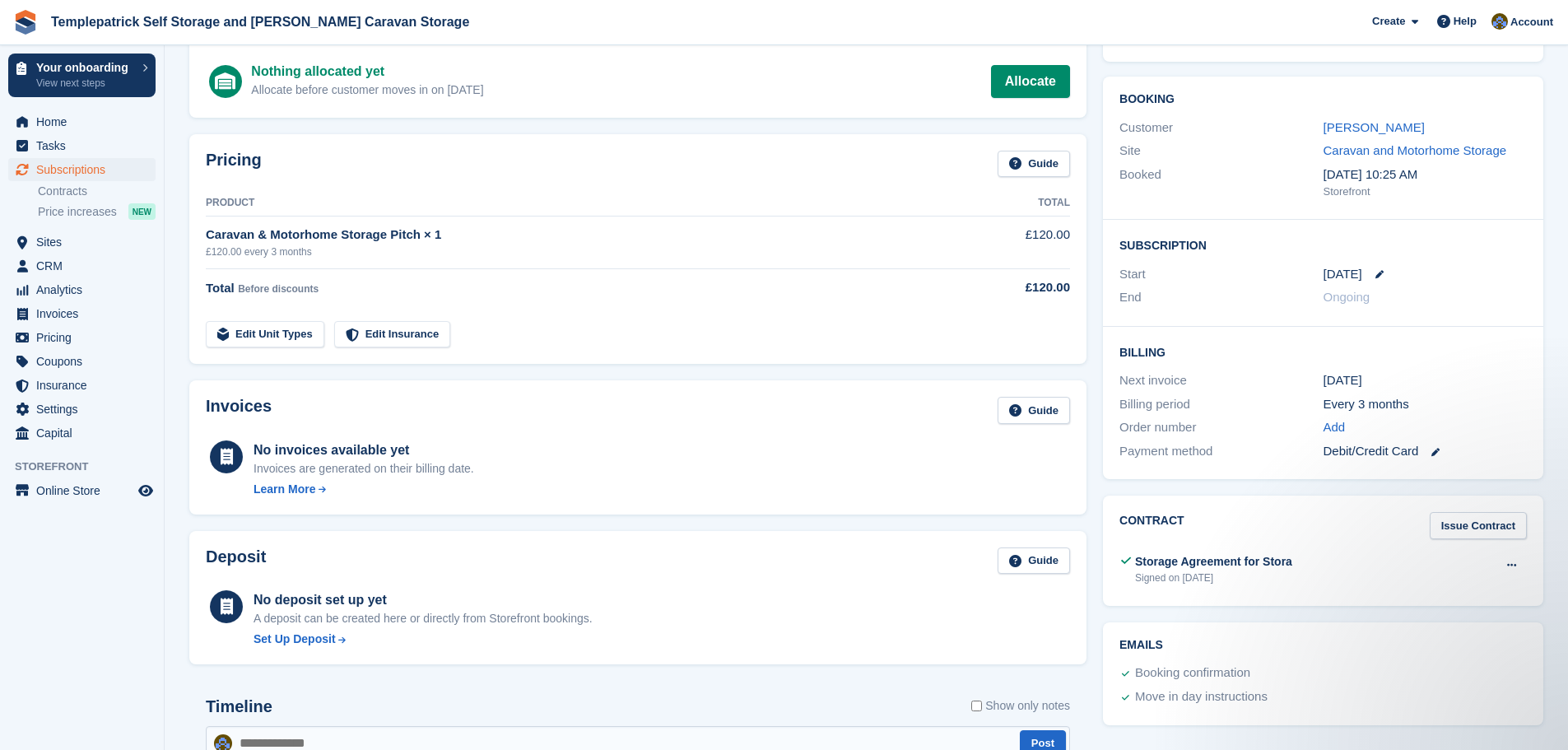
scroll to position [247, 0]
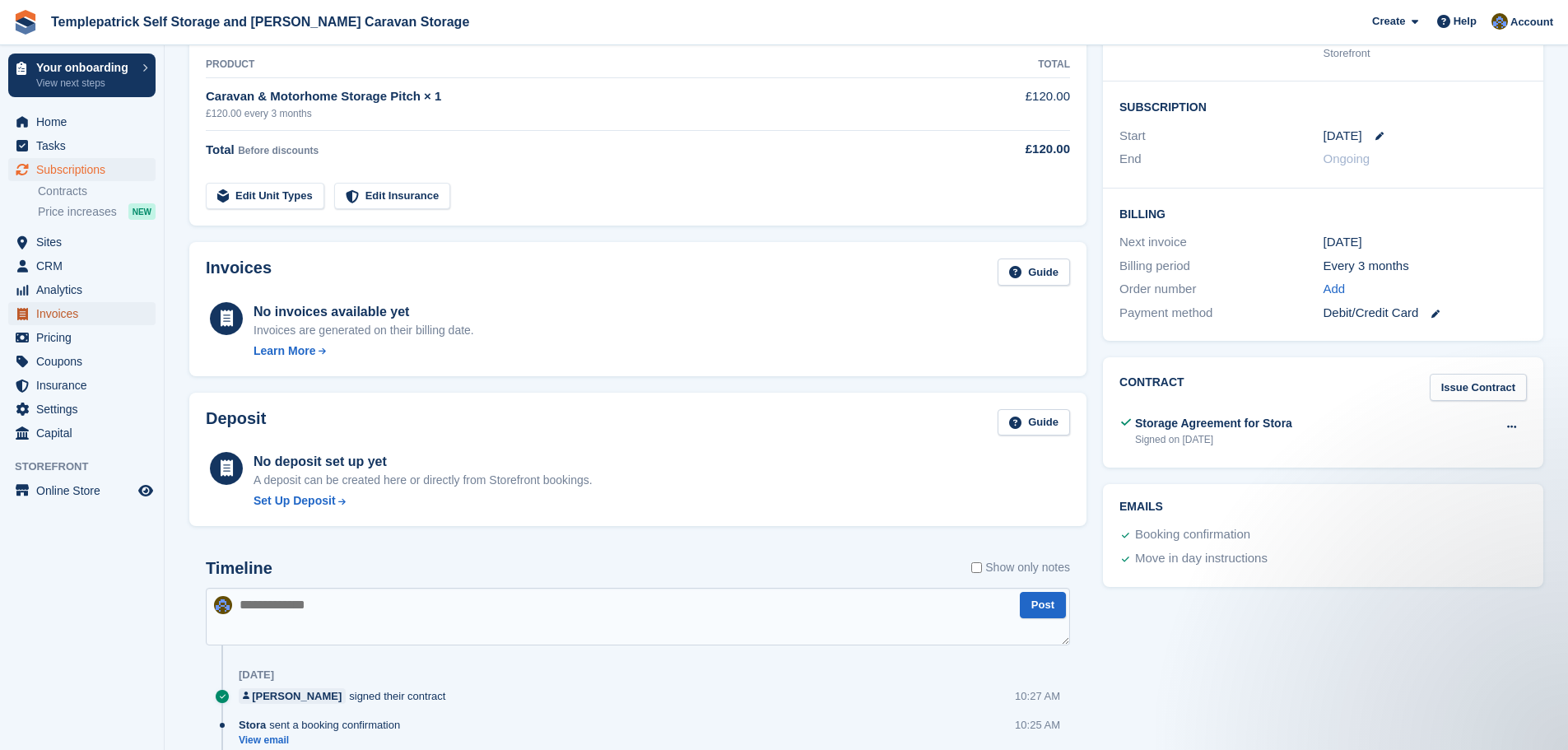
click at [81, 310] on span "Invoices" at bounding box center [85, 313] width 99 height 23
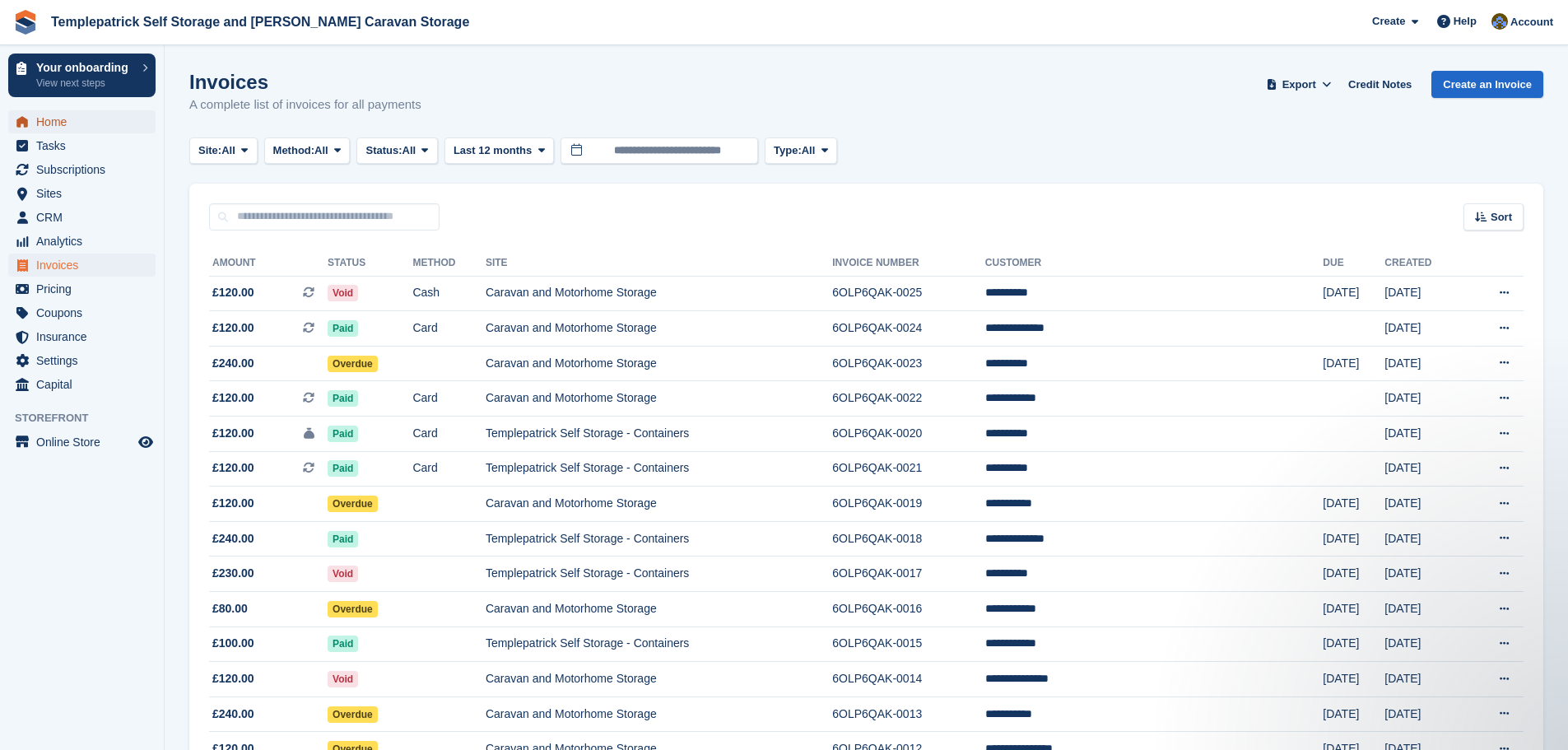
click at [89, 124] on span "Home" at bounding box center [85, 122] width 99 height 23
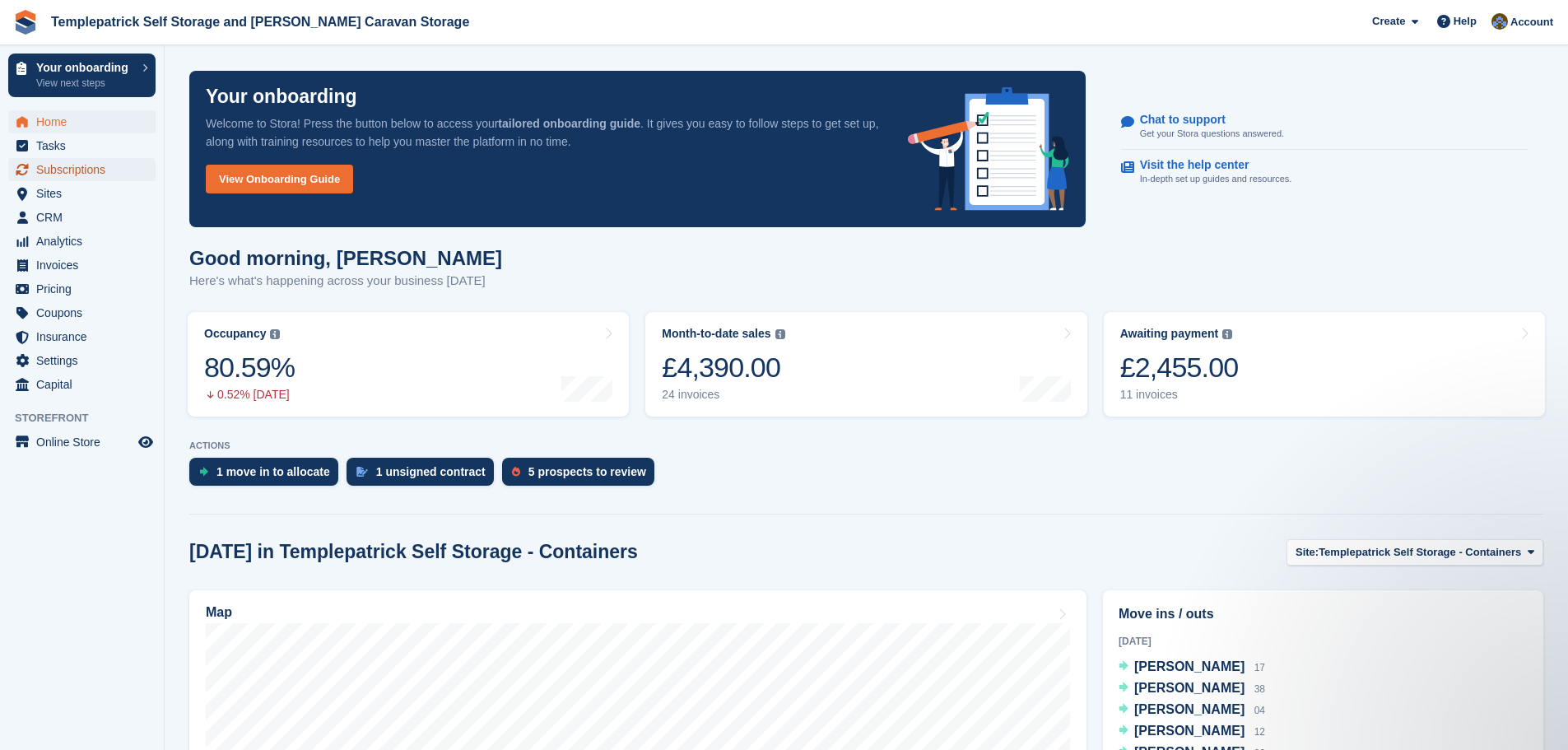
click at [121, 172] on span "Subscriptions" at bounding box center [85, 170] width 99 height 23
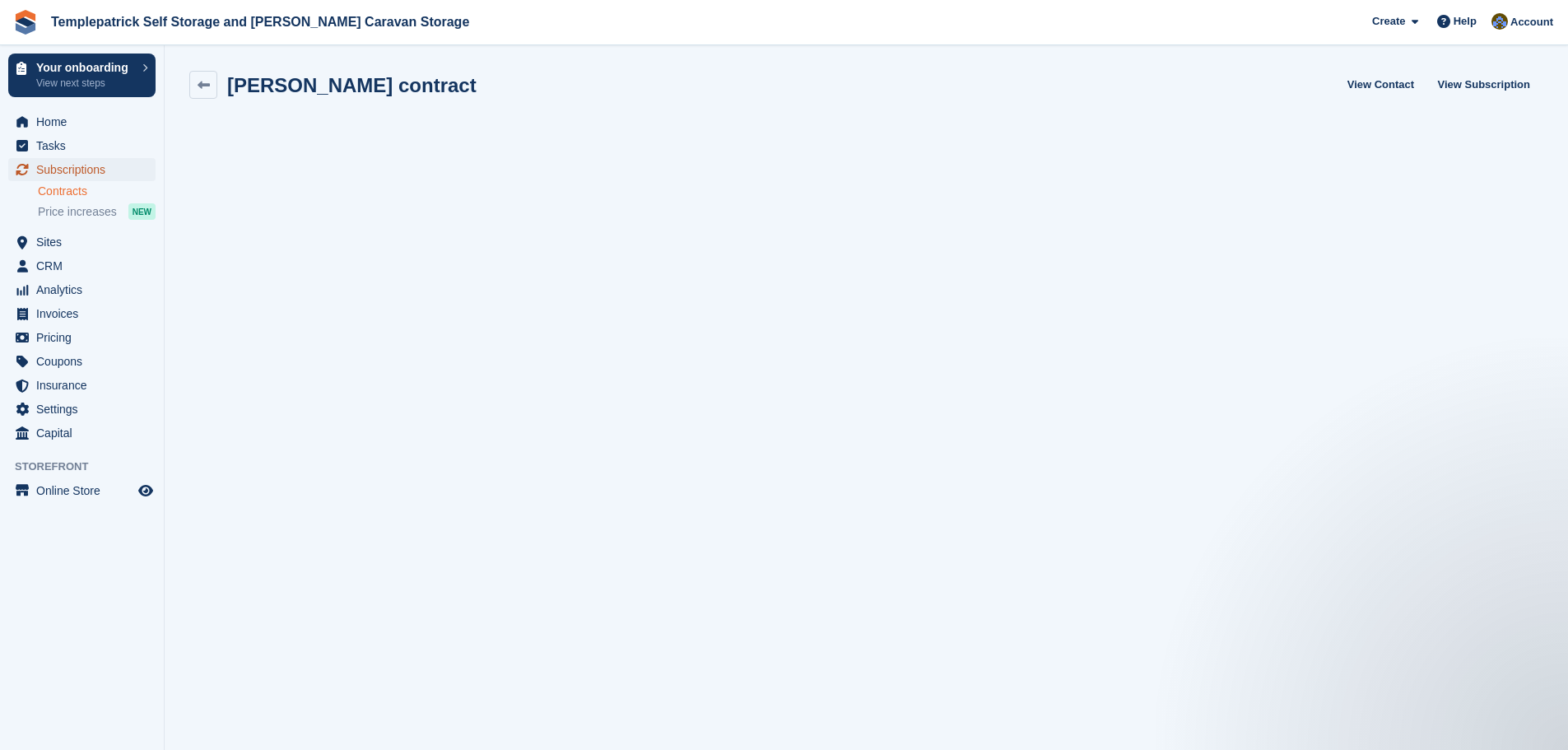
click at [58, 172] on span "Subscriptions" at bounding box center [85, 170] width 99 height 23
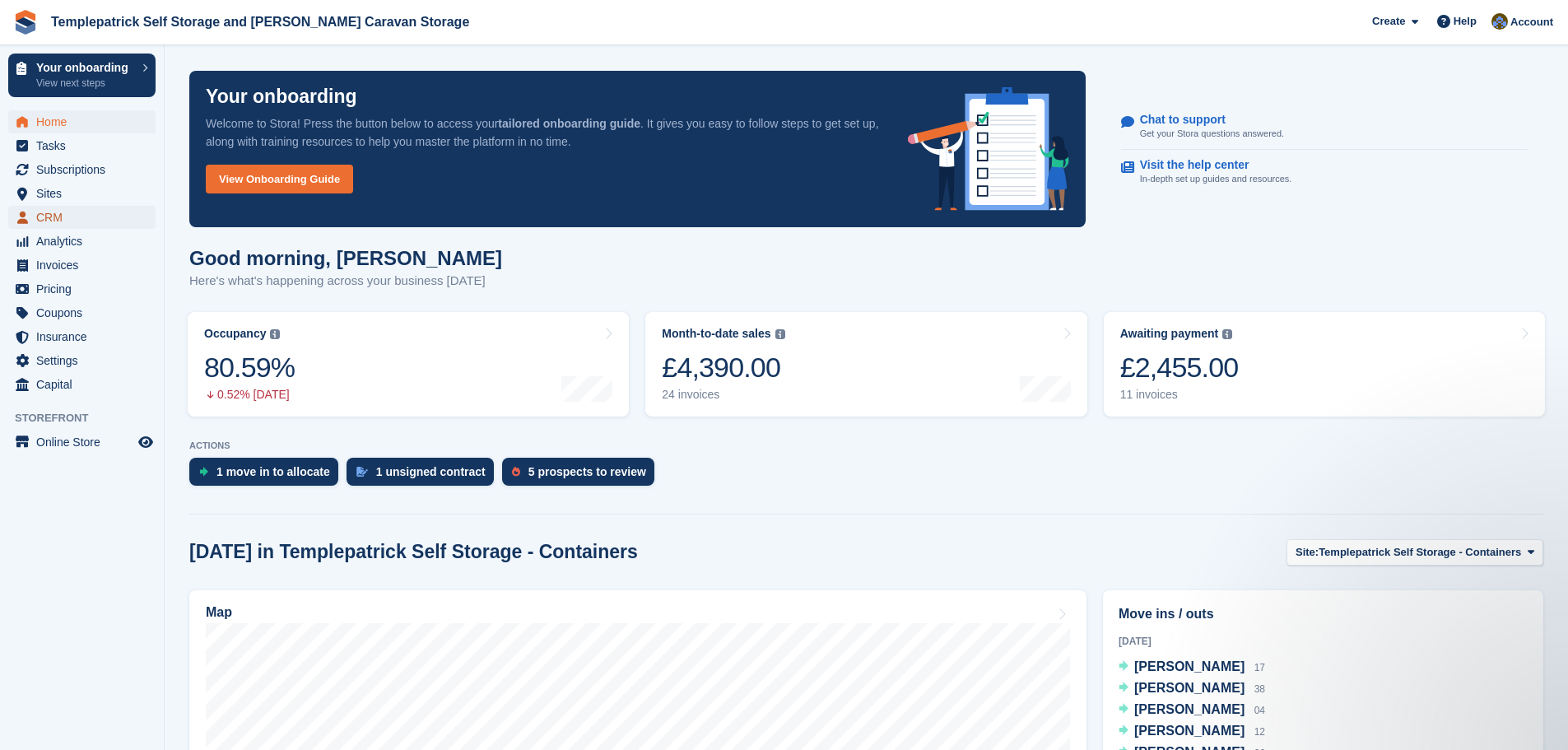
click at [58, 218] on span "CRM" at bounding box center [85, 218] width 99 height 23
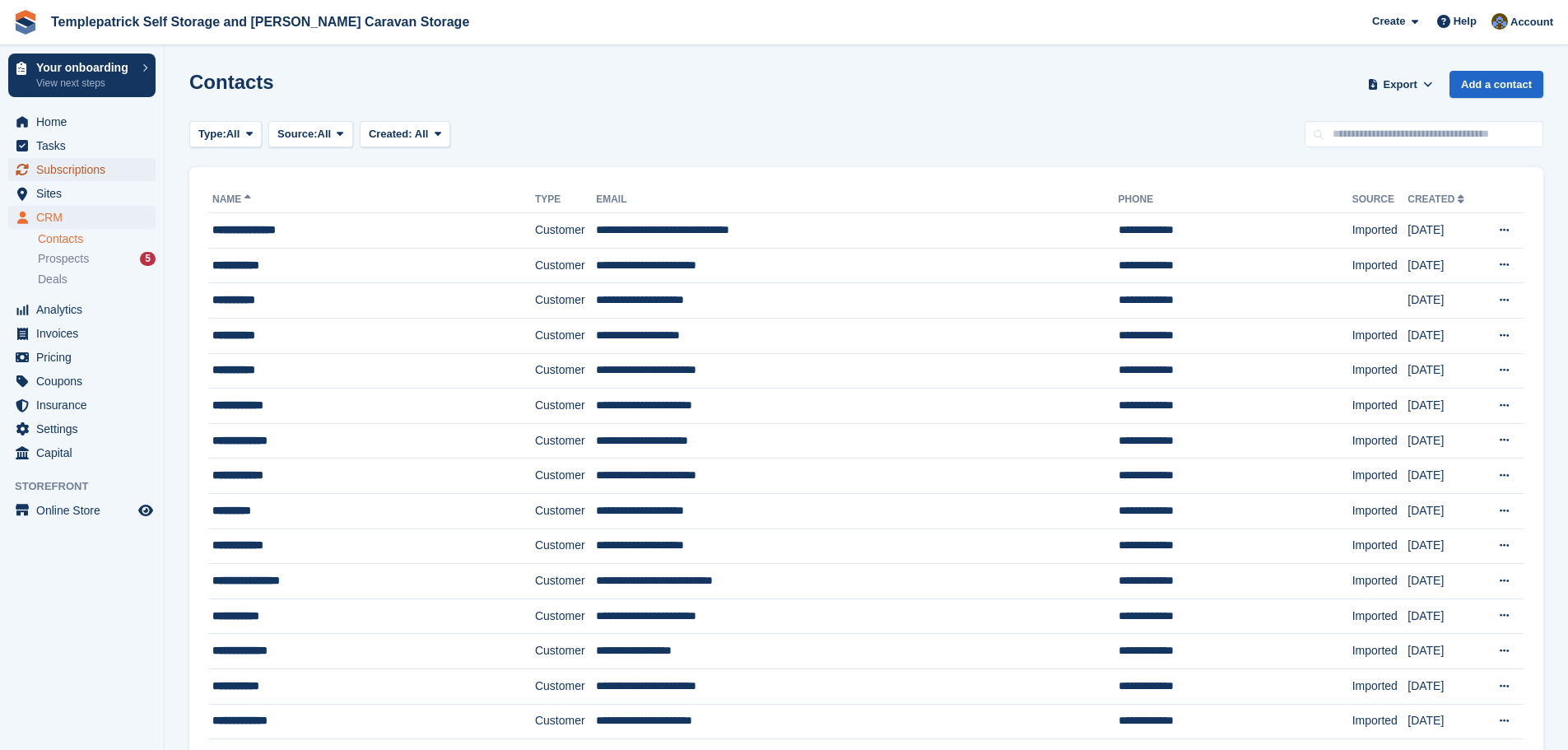
click at [93, 176] on span "Subscriptions" at bounding box center [85, 170] width 99 height 23
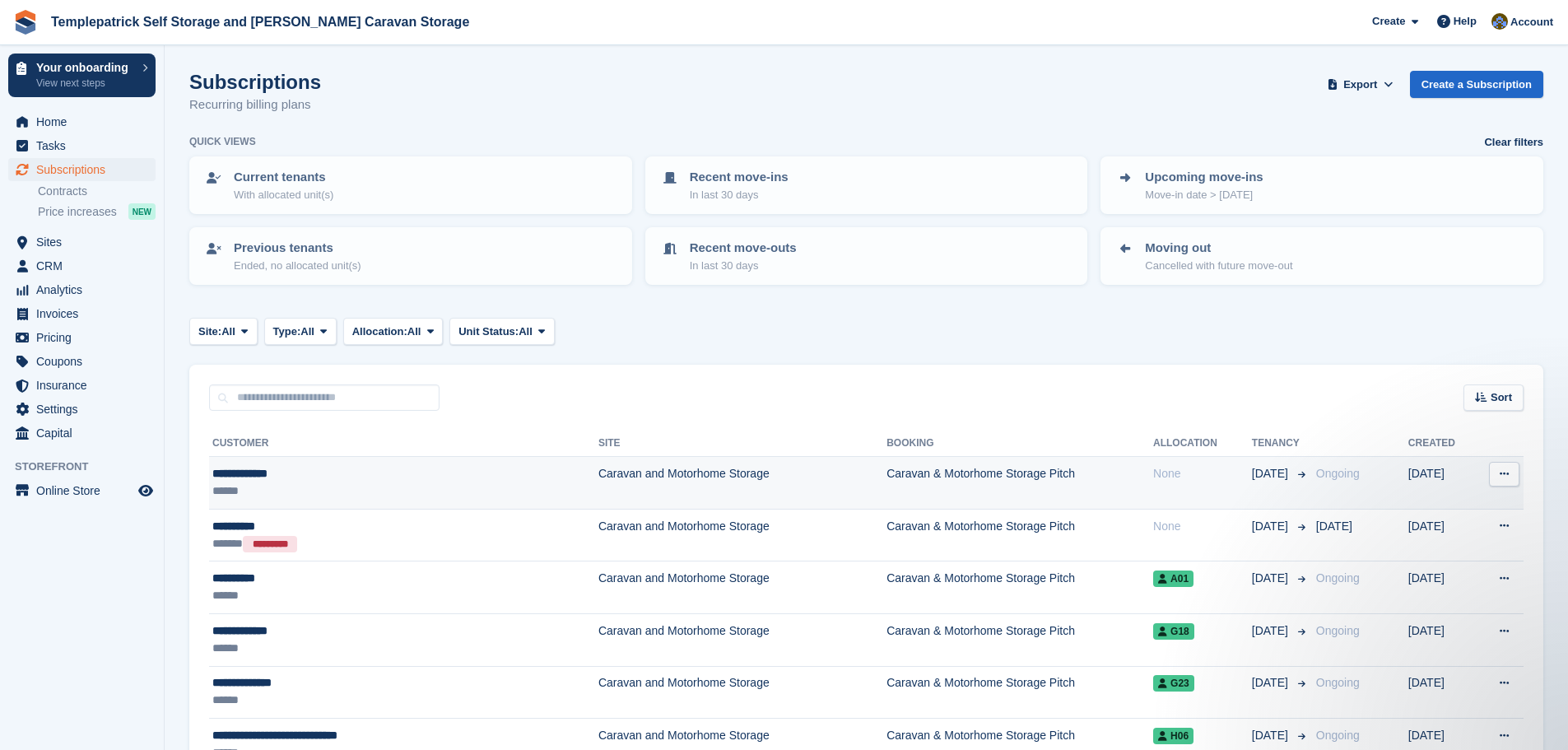
click at [309, 465] on div "**********" at bounding box center [348, 474] width 272 height 18
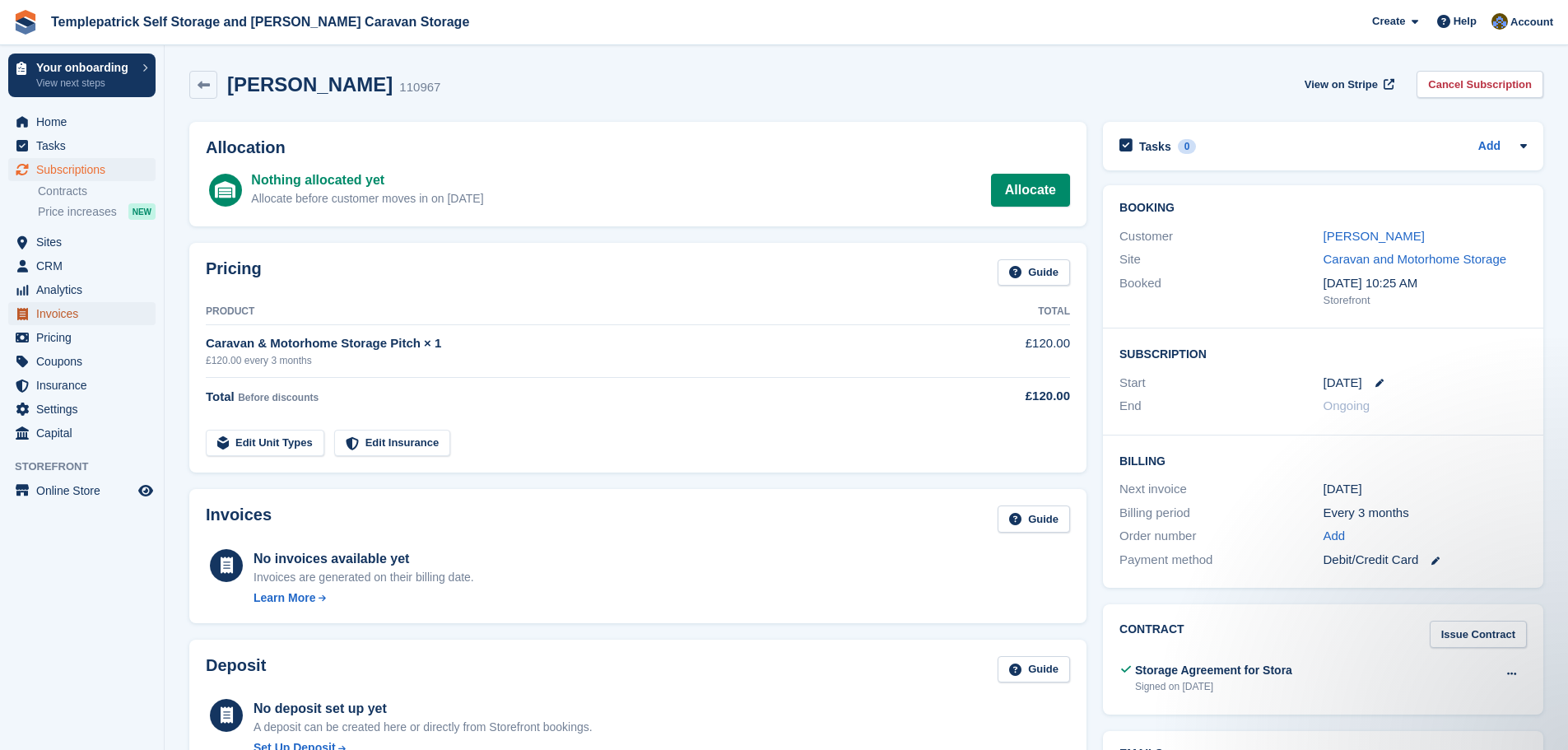
click at [60, 317] on span "Invoices" at bounding box center [85, 313] width 99 height 23
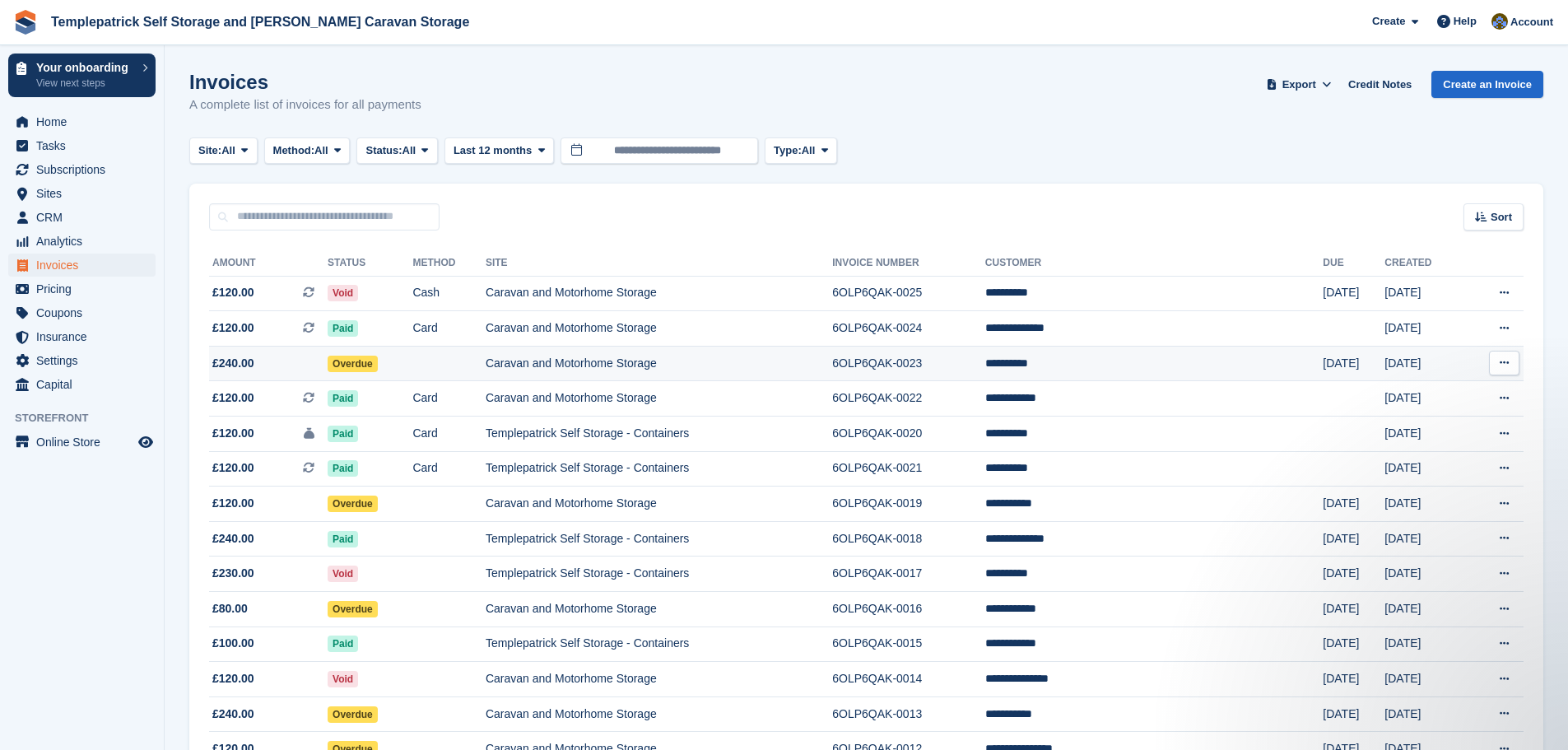
click at [360, 361] on span "Overdue" at bounding box center [352, 363] width 50 height 17
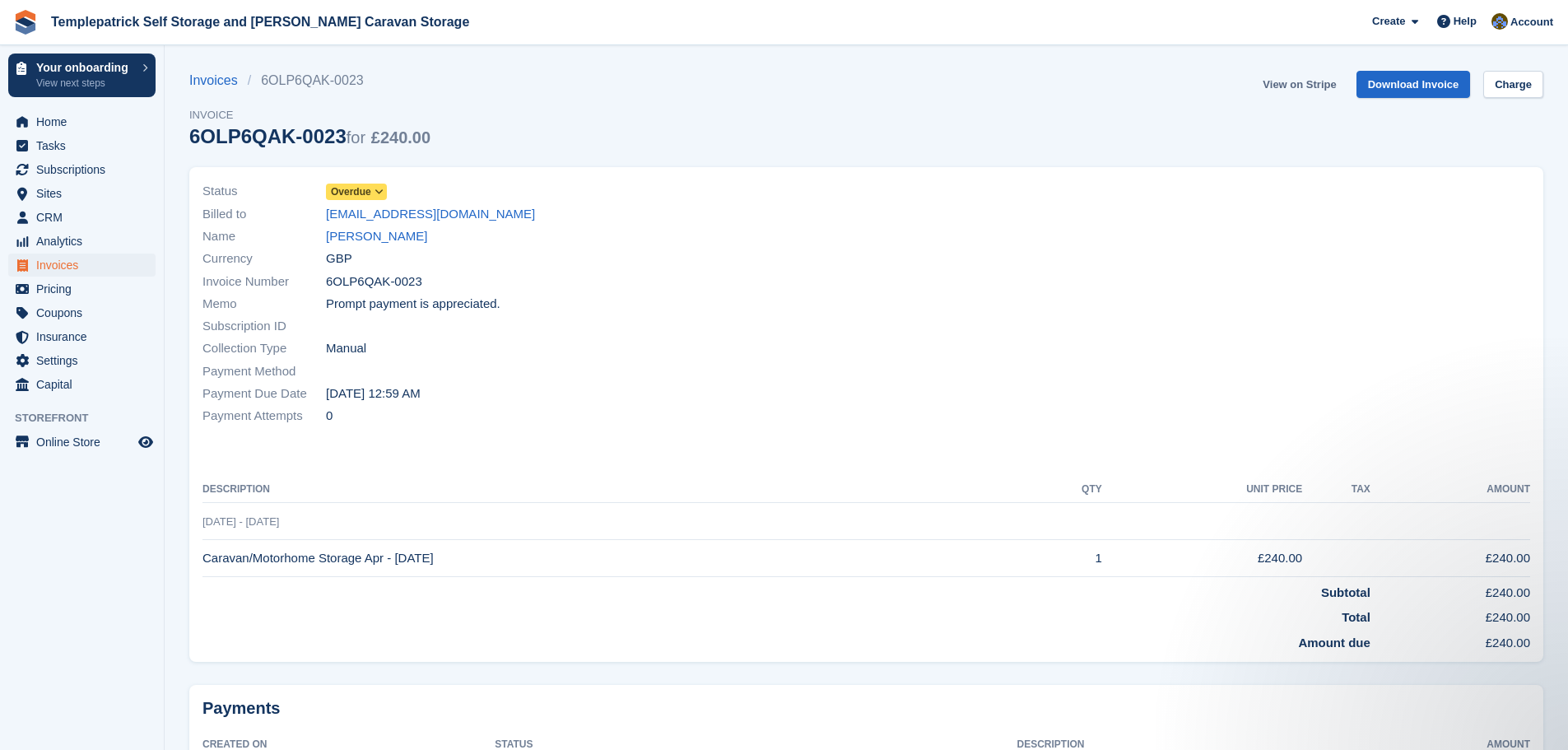
click at [1327, 86] on link "View on Stripe" at bounding box center [1299, 84] width 86 height 27
click at [104, 267] on span "Invoices" at bounding box center [85, 266] width 99 height 23
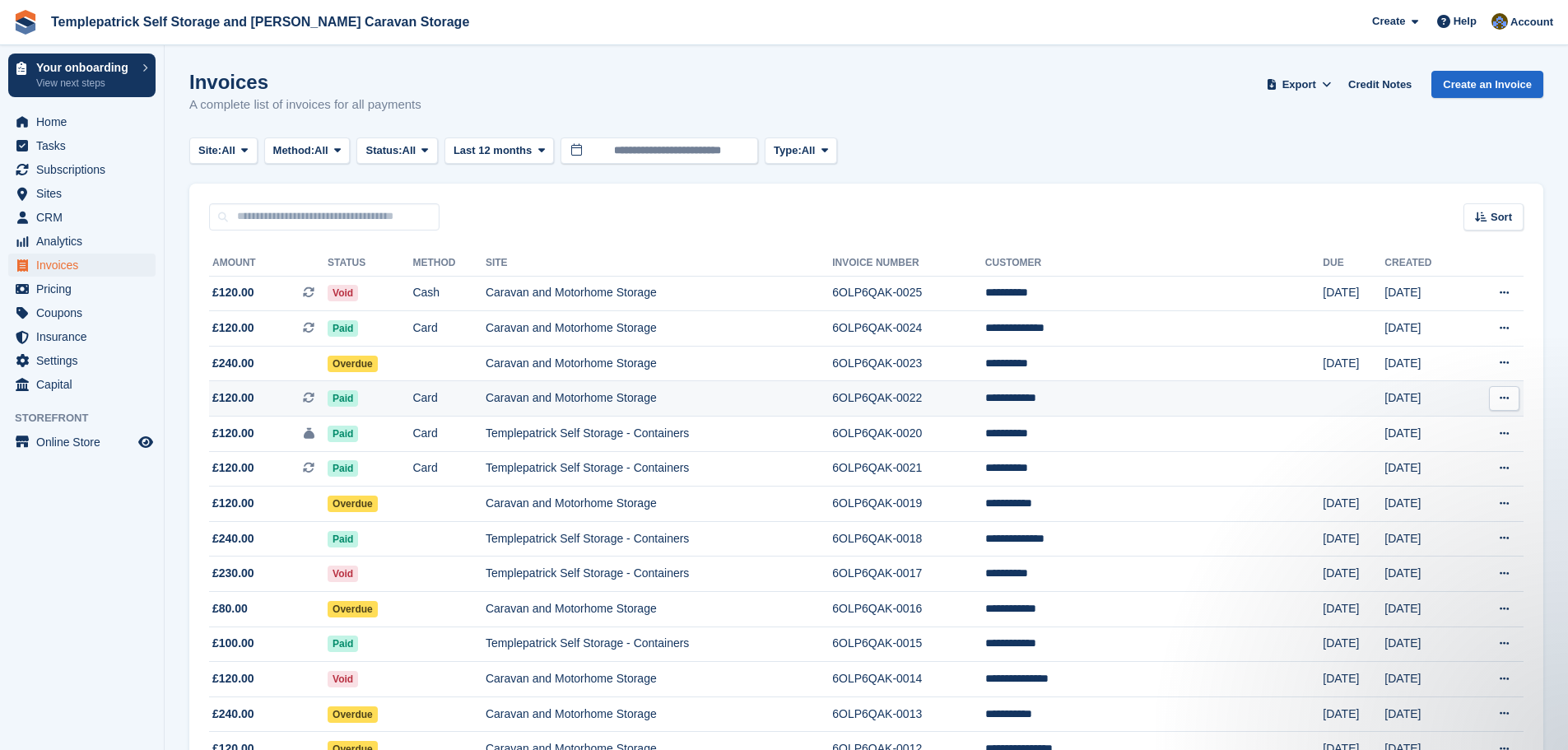
click at [608, 405] on td "Caravan and Motorhome Storage" at bounding box center [658, 398] width 347 height 35
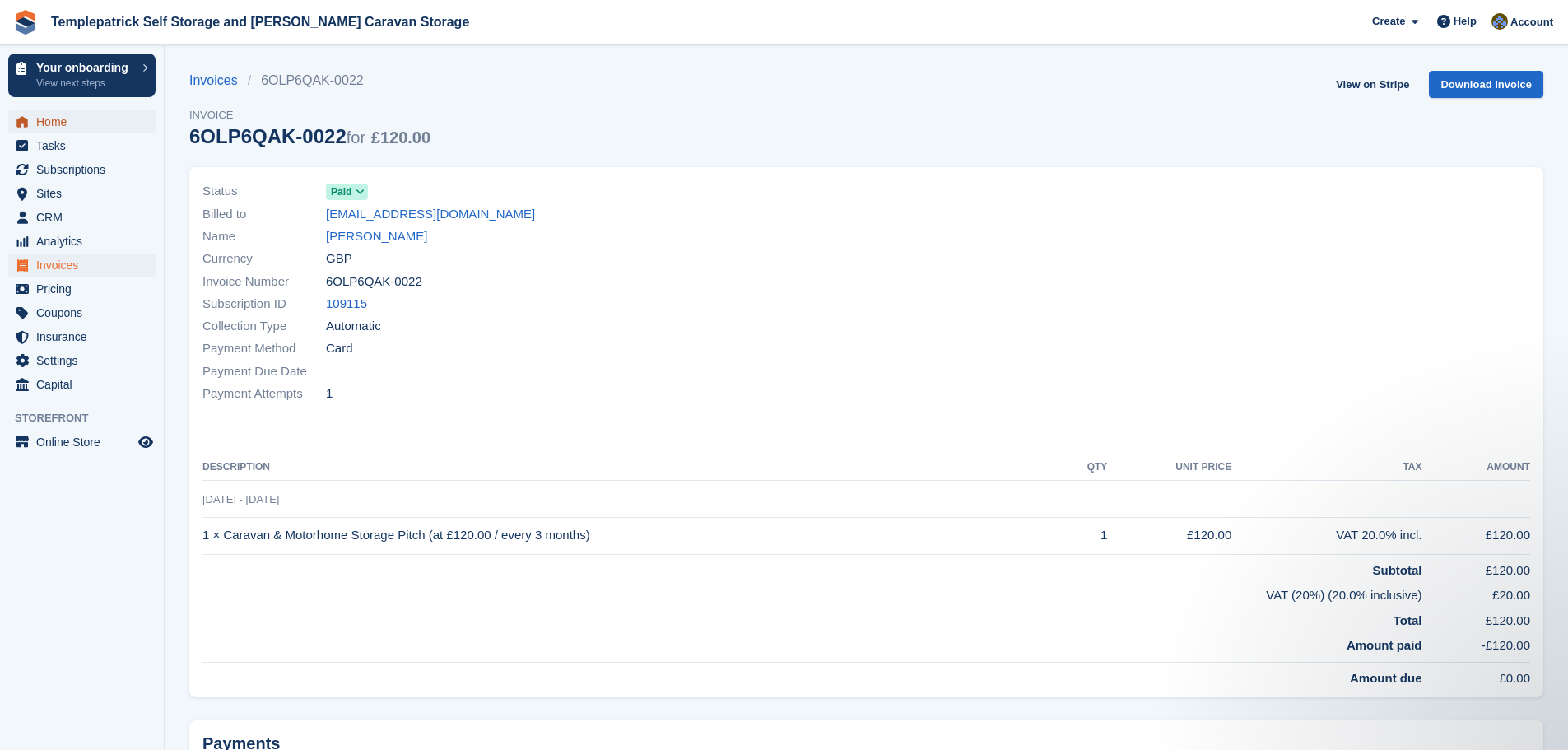
click at [66, 120] on span "Home" at bounding box center [85, 122] width 99 height 23
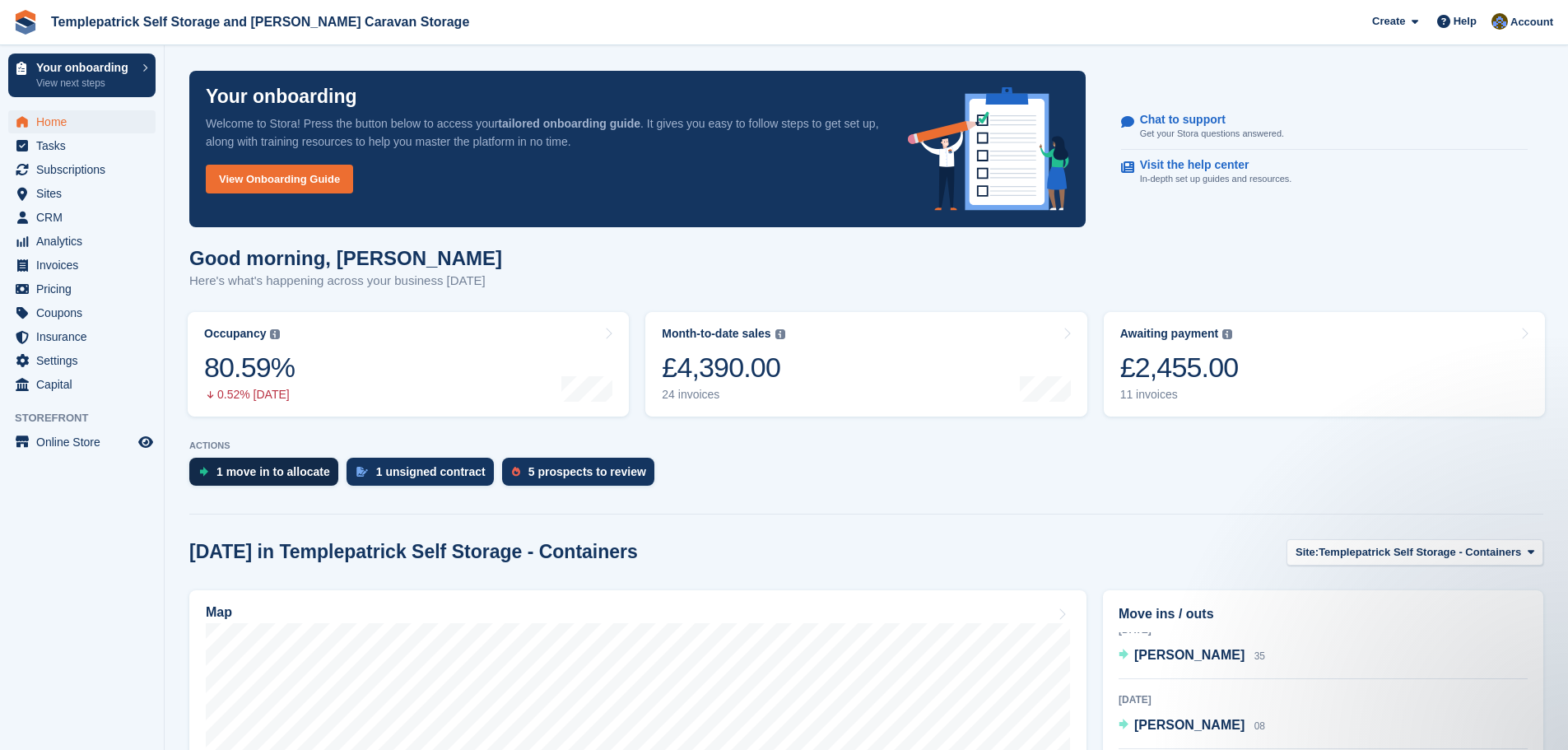
click at [239, 471] on div "1 move in to allocate" at bounding box center [274, 471] width 113 height 13
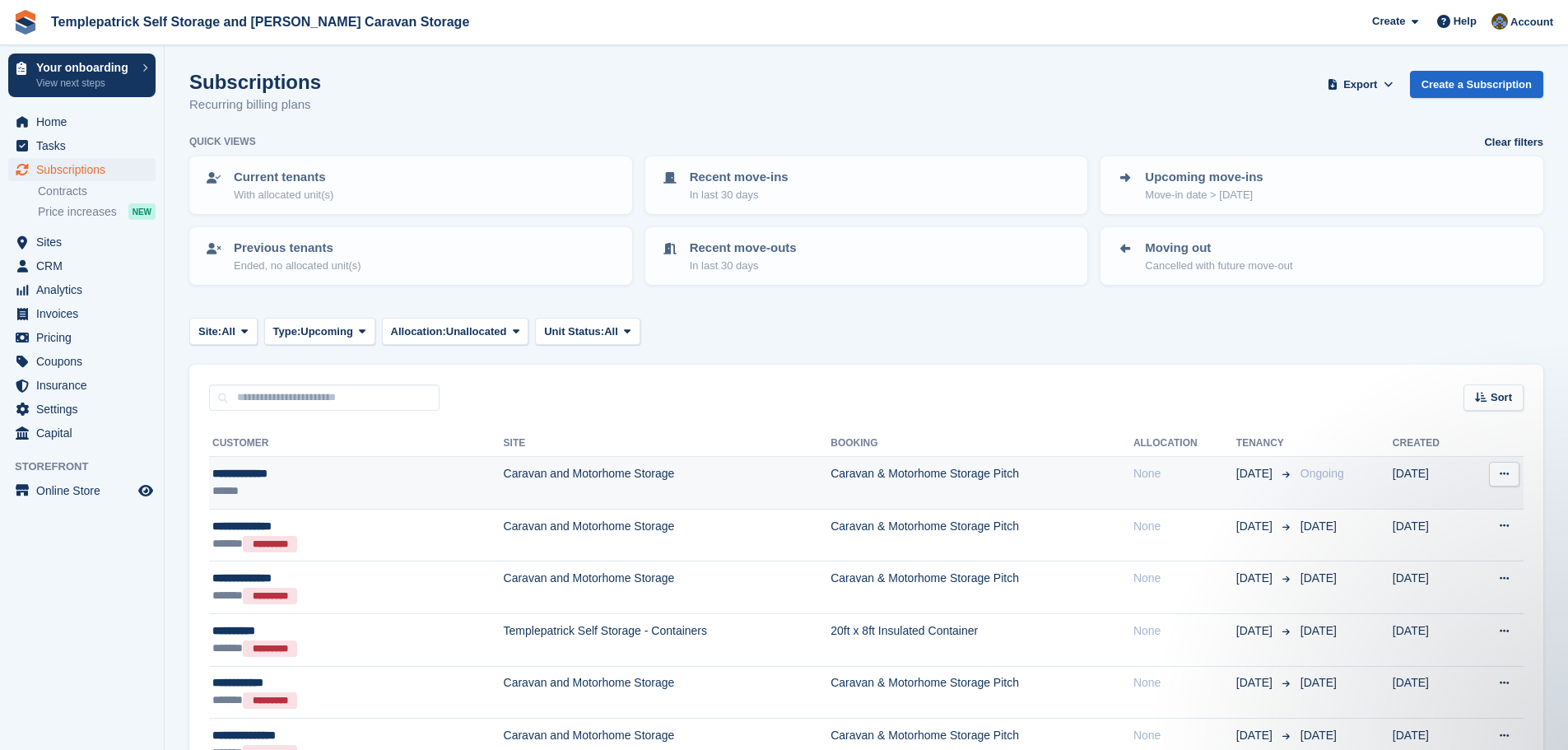
click at [842, 474] on td "Caravan & Motorhome Storage Pitch" at bounding box center [982, 483] width 303 height 53
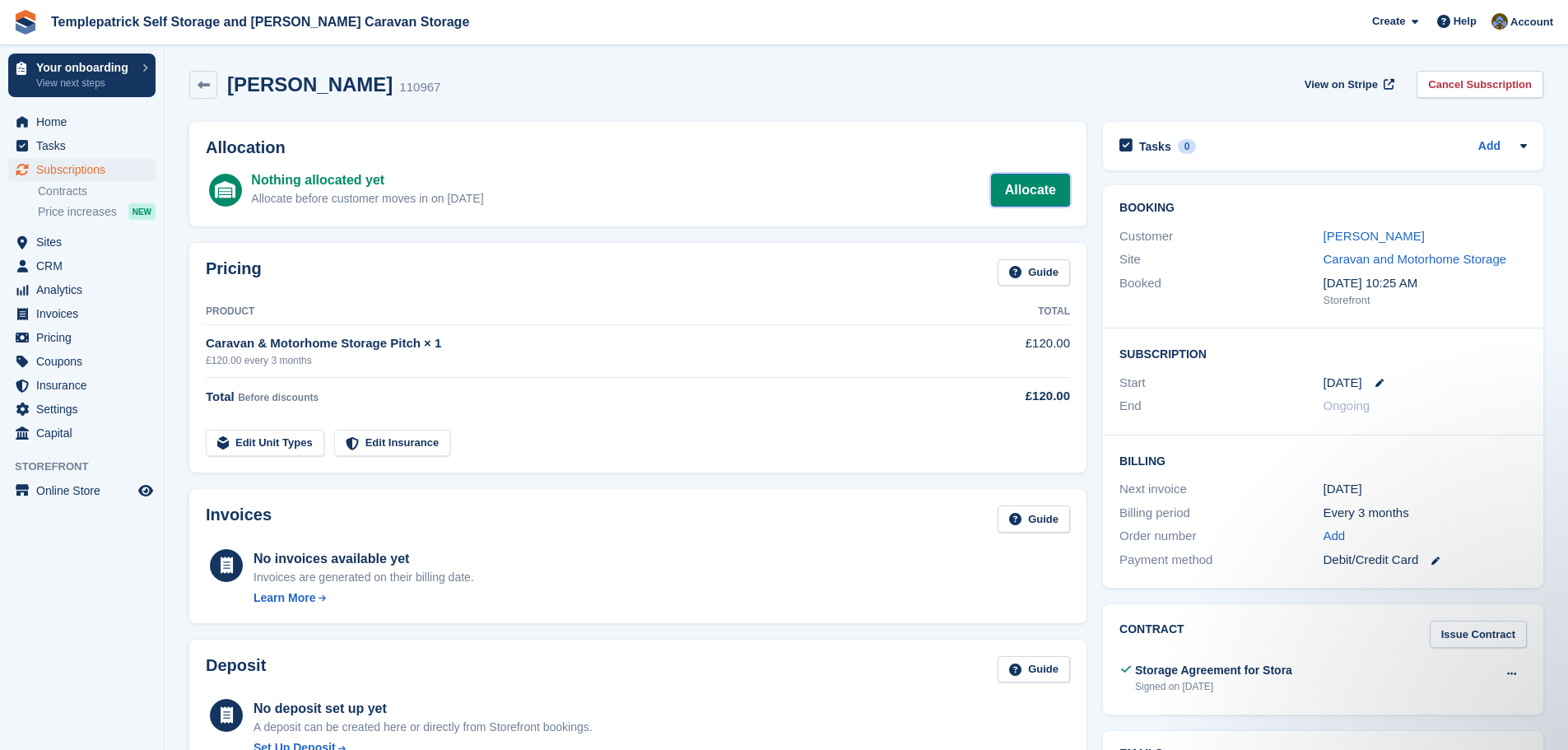
click at [1028, 195] on link "Allocate" at bounding box center [1031, 190] width 79 height 33
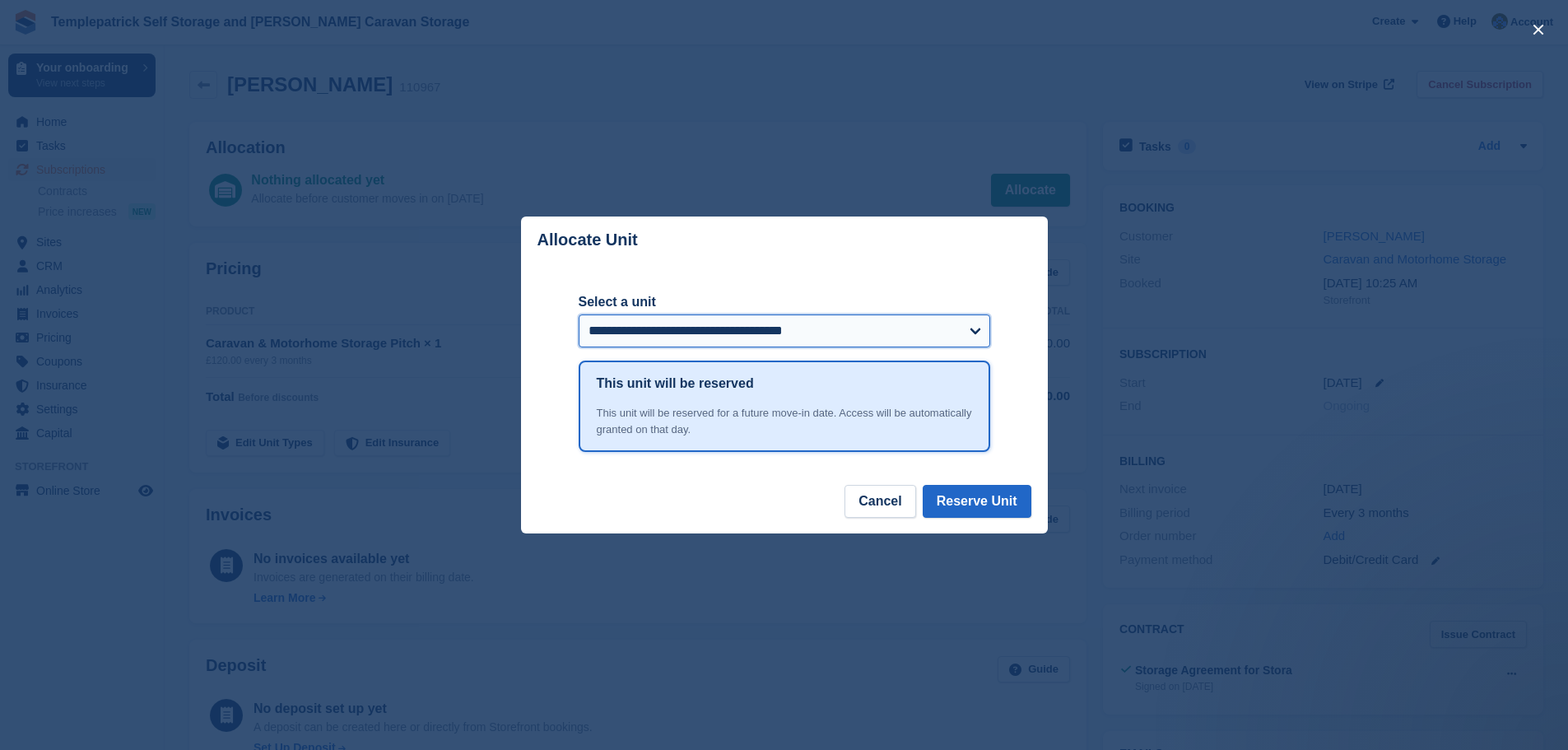
click at [850, 334] on select "**********" at bounding box center [784, 331] width 411 height 33
click at [578, 316] on select "**********" at bounding box center [784, 331] width 411 height 33
click at [1015, 514] on button "Reserve Unit" at bounding box center [977, 501] width 108 height 33
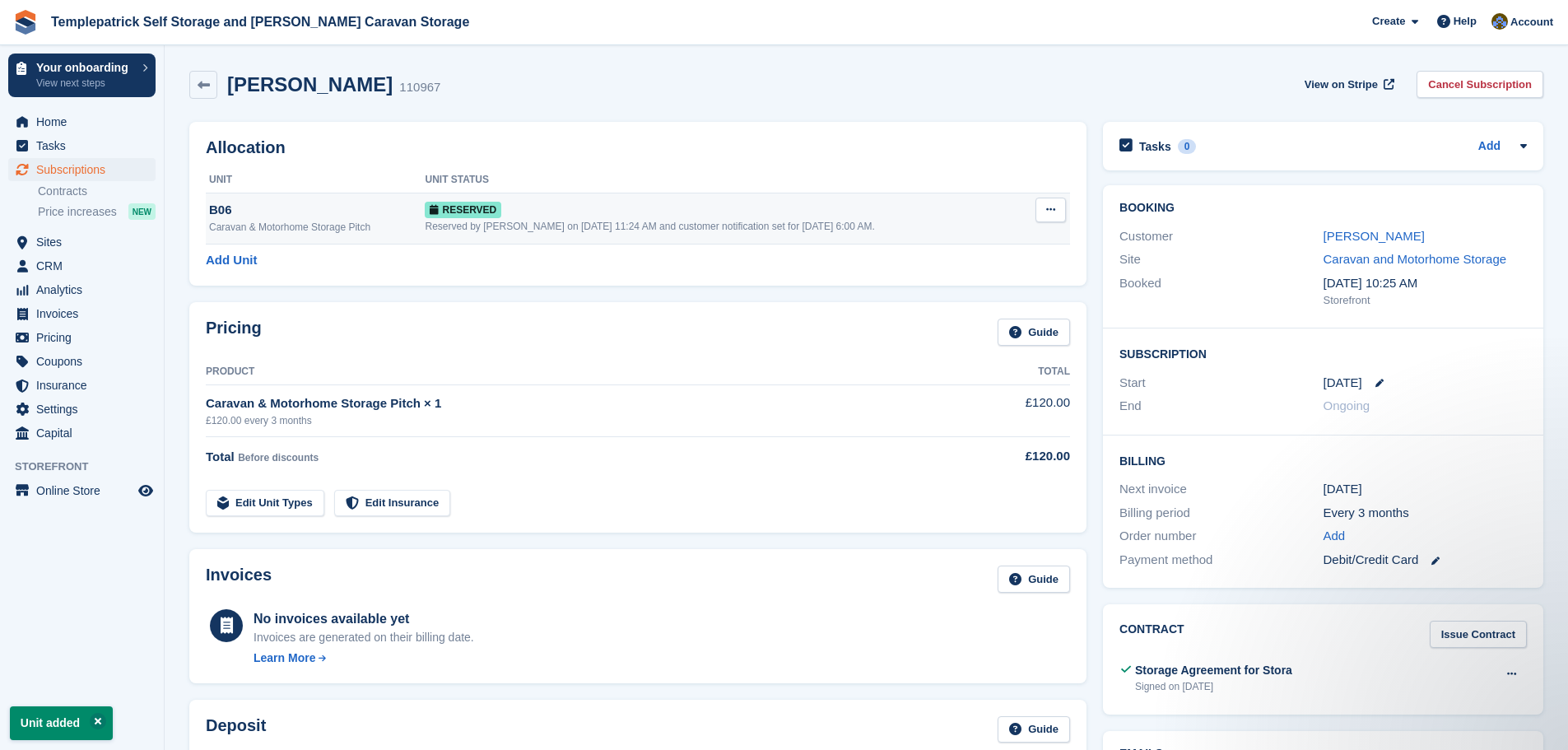
click at [1057, 210] on button at bounding box center [1050, 209] width 30 height 24
click at [125, 176] on span "Subscriptions" at bounding box center [85, 170] width 99 height 23
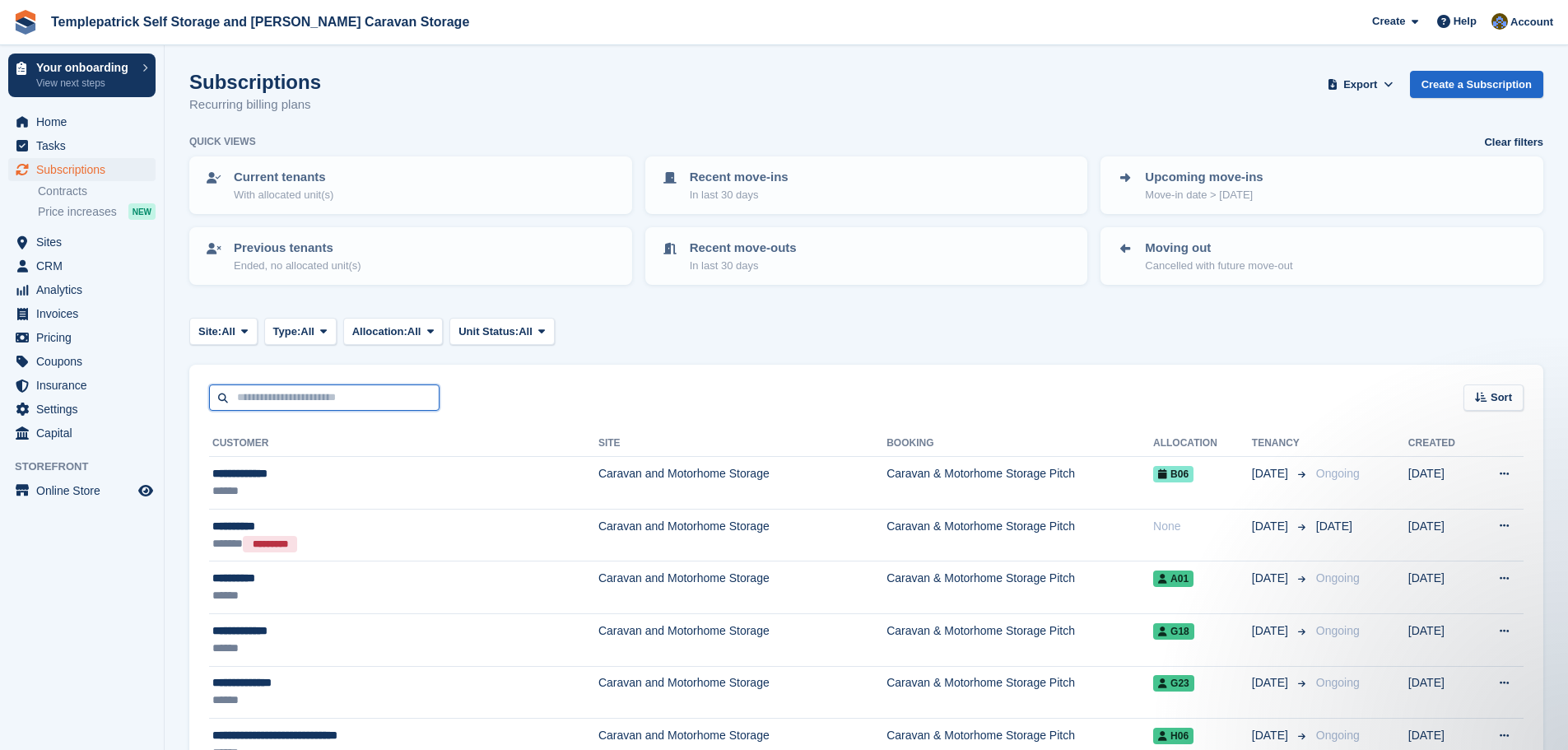
click at [279, 399] on input "text" at bounding box center [324, 398] width 231 height 27
type input "*****"
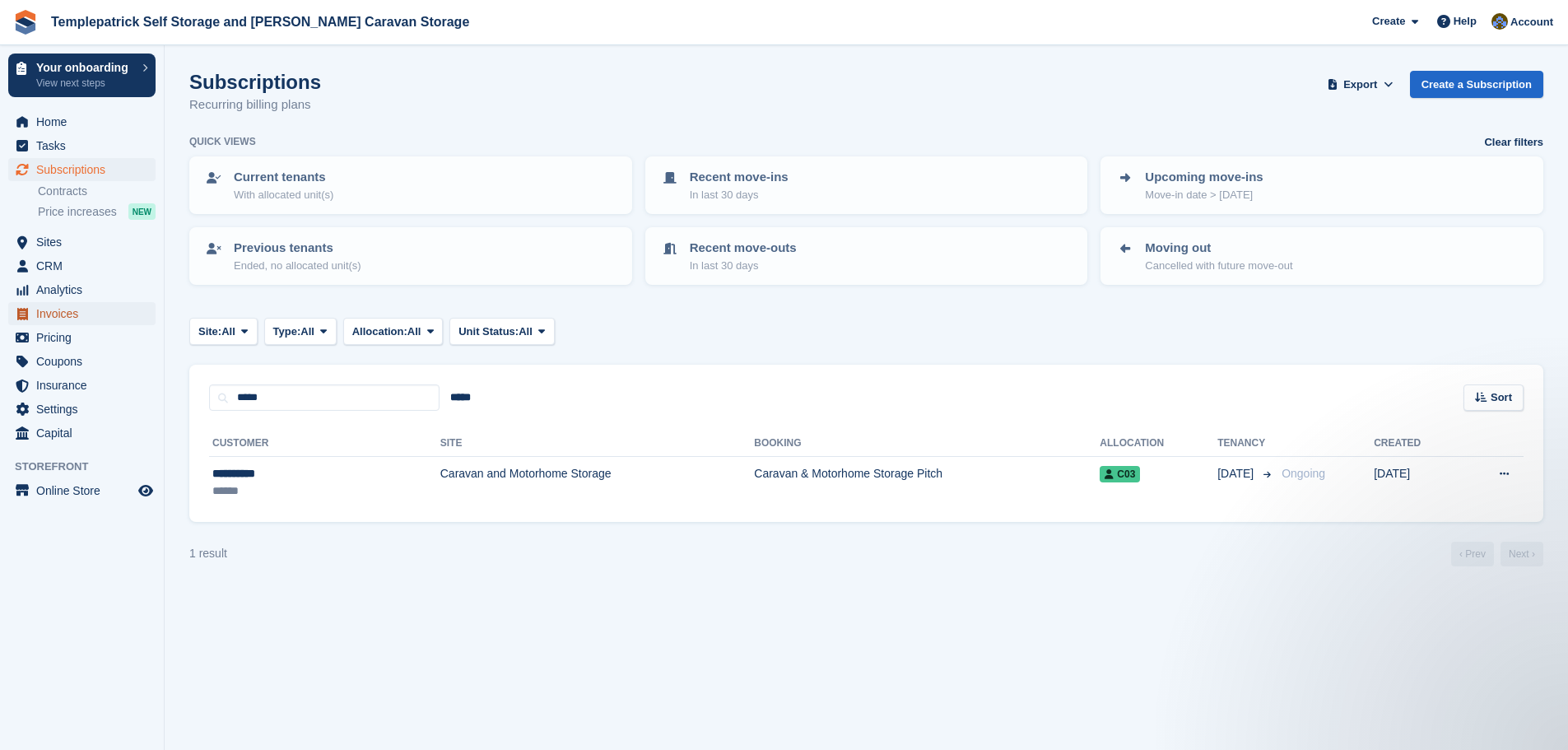
click at [53, 312] on span "Invoices" at bounding box center [85, 313] width 99 height 23
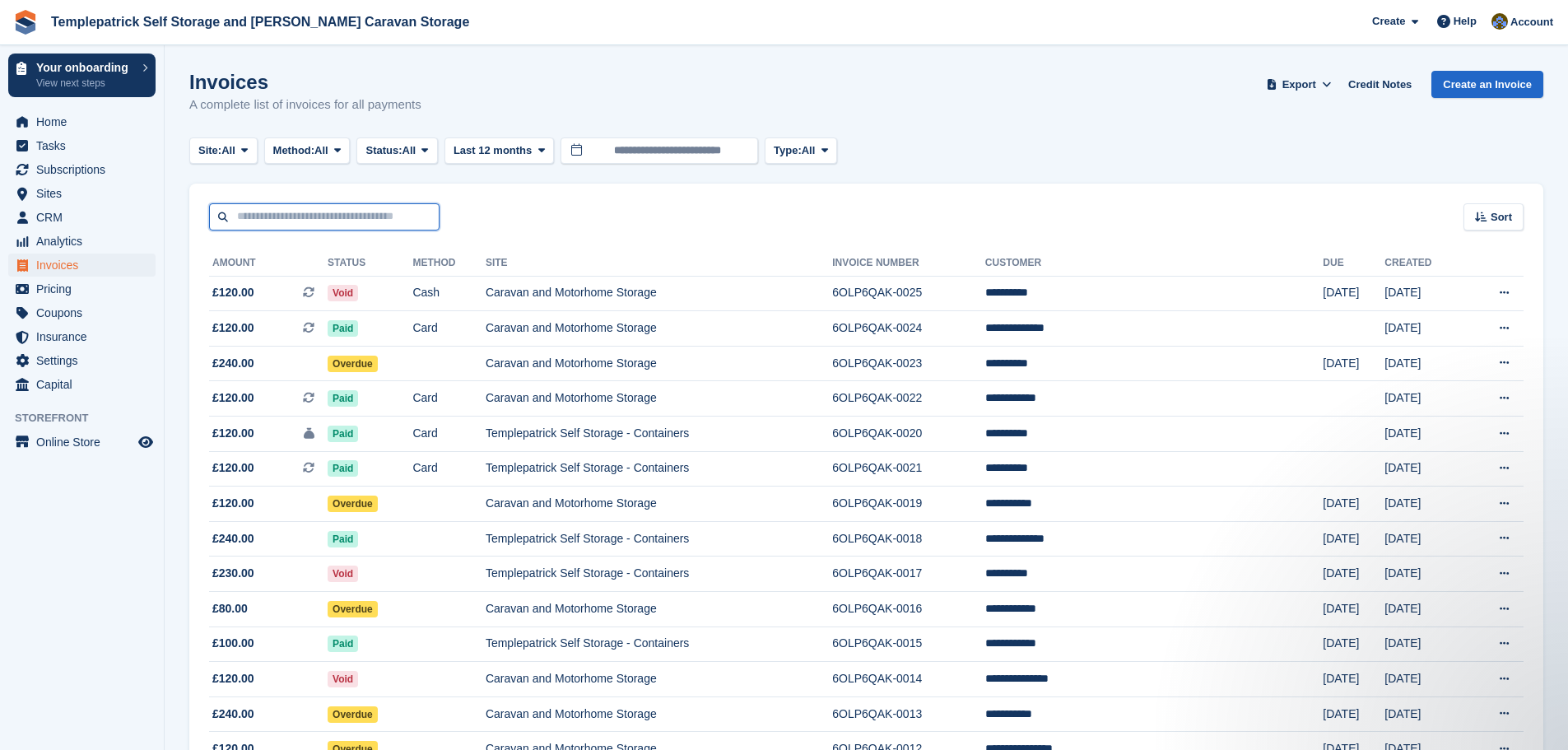
click at [292, 211] on input "text" at bounding box center [324, 217] width 231 height 27
type input "*****"
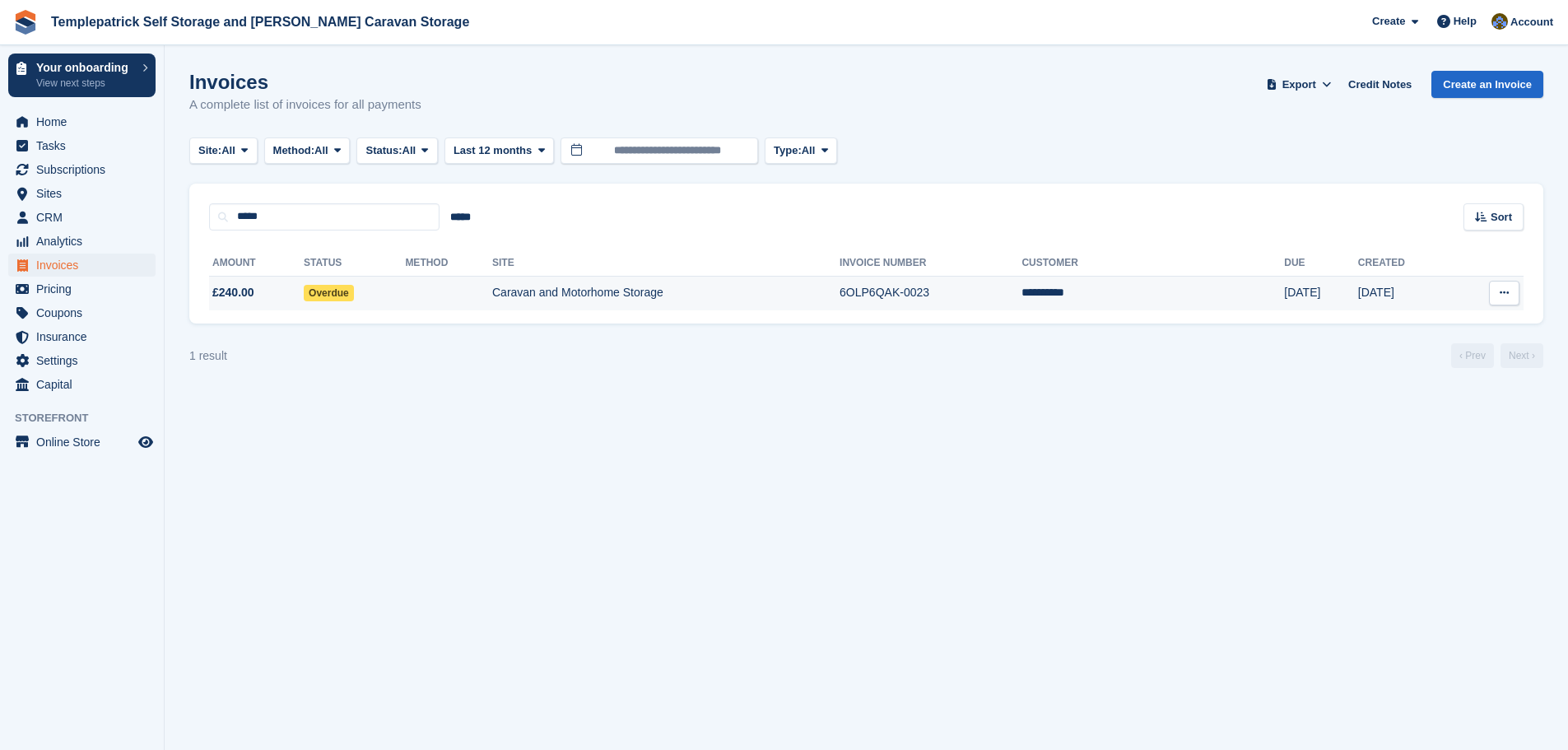
click at [339, 290] on span "Overdue" at bounding box center [328, 293] width 50 height 17
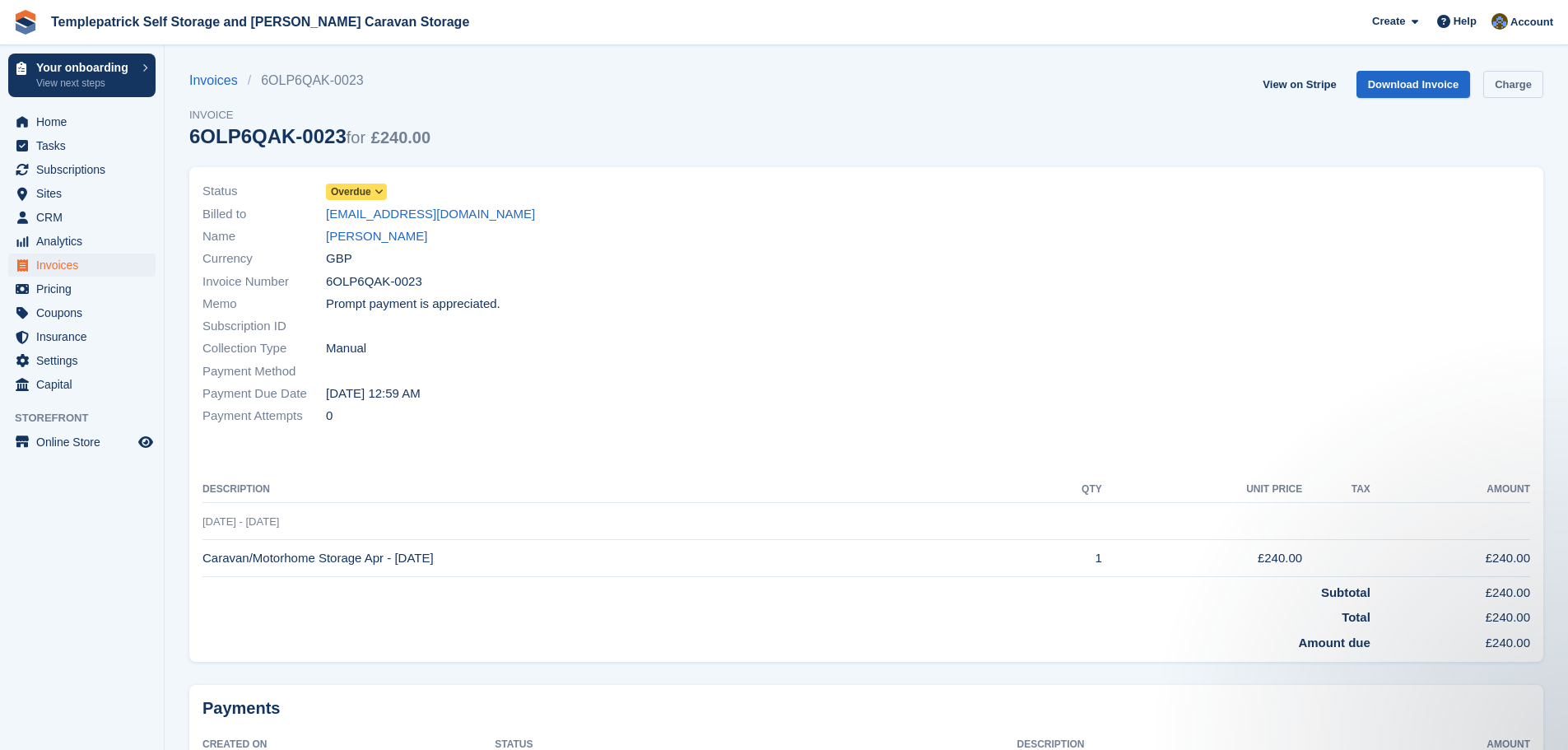
click at [1530, 88] on link "Charge" at bounding box center [1513, 84] width 61 height 27
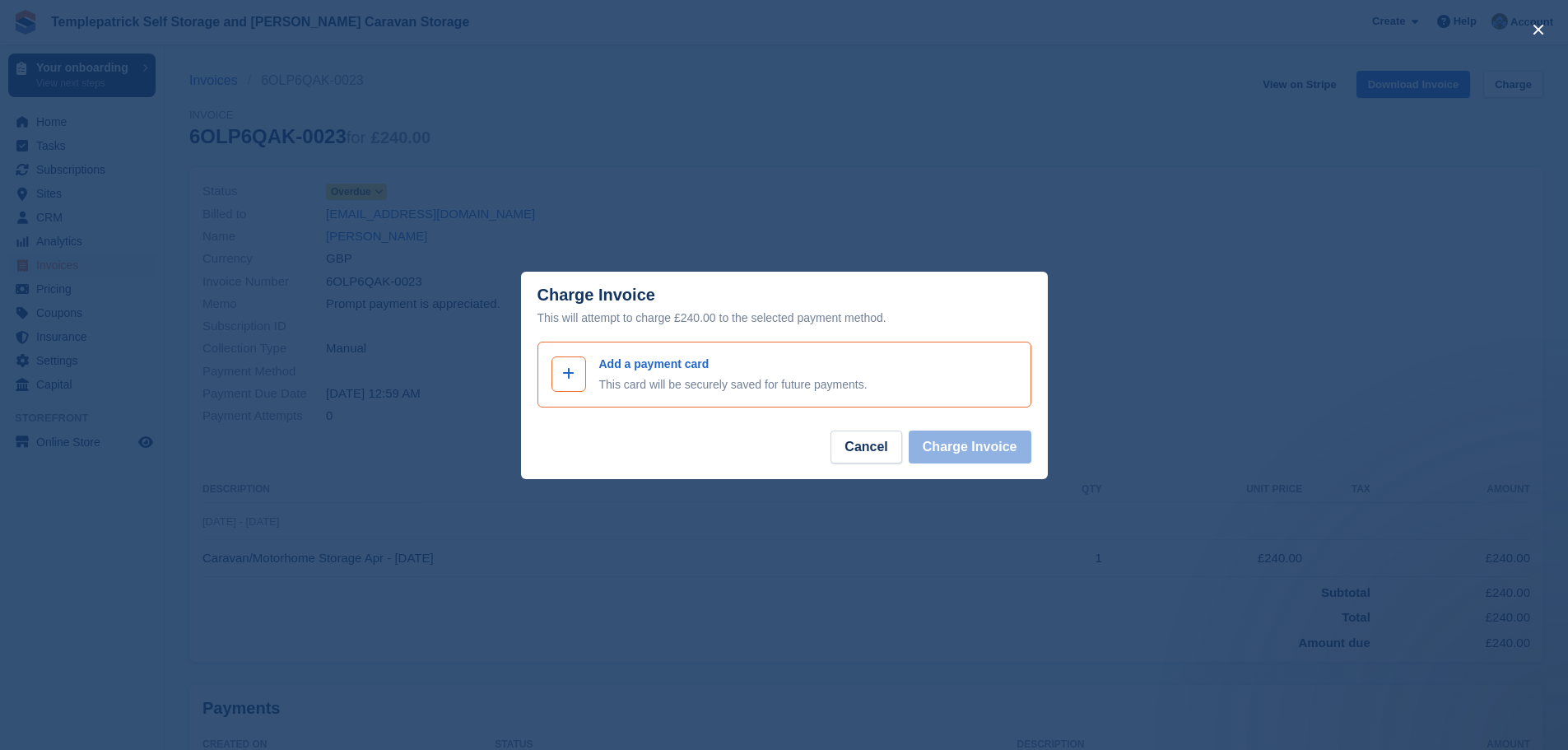
click at [562, 377] on span at bounding box center [569, 373] width 20 height 20
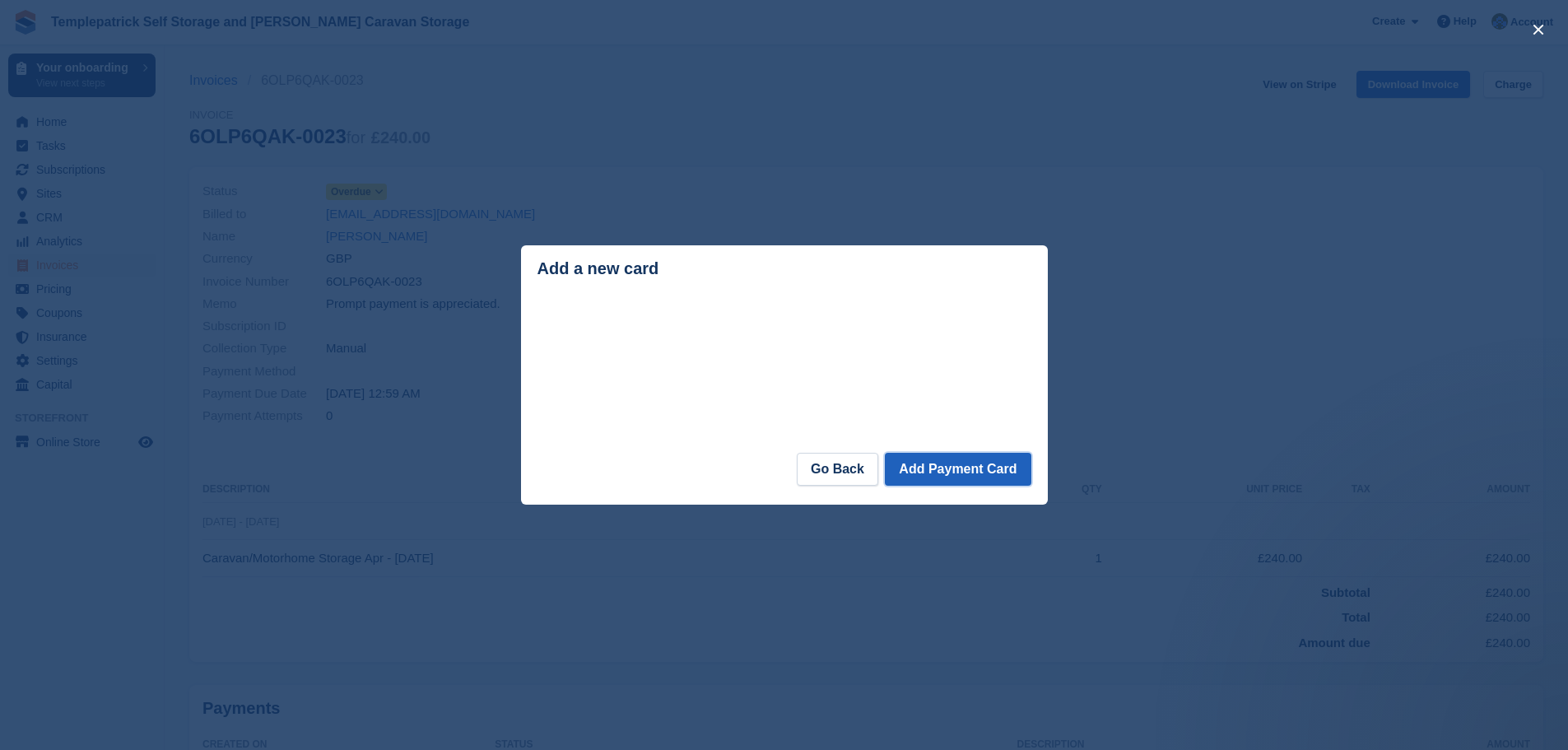
click at [1000, 479] on button "Add Payment Card" at bounding box center [957, 469] width 146 height 33
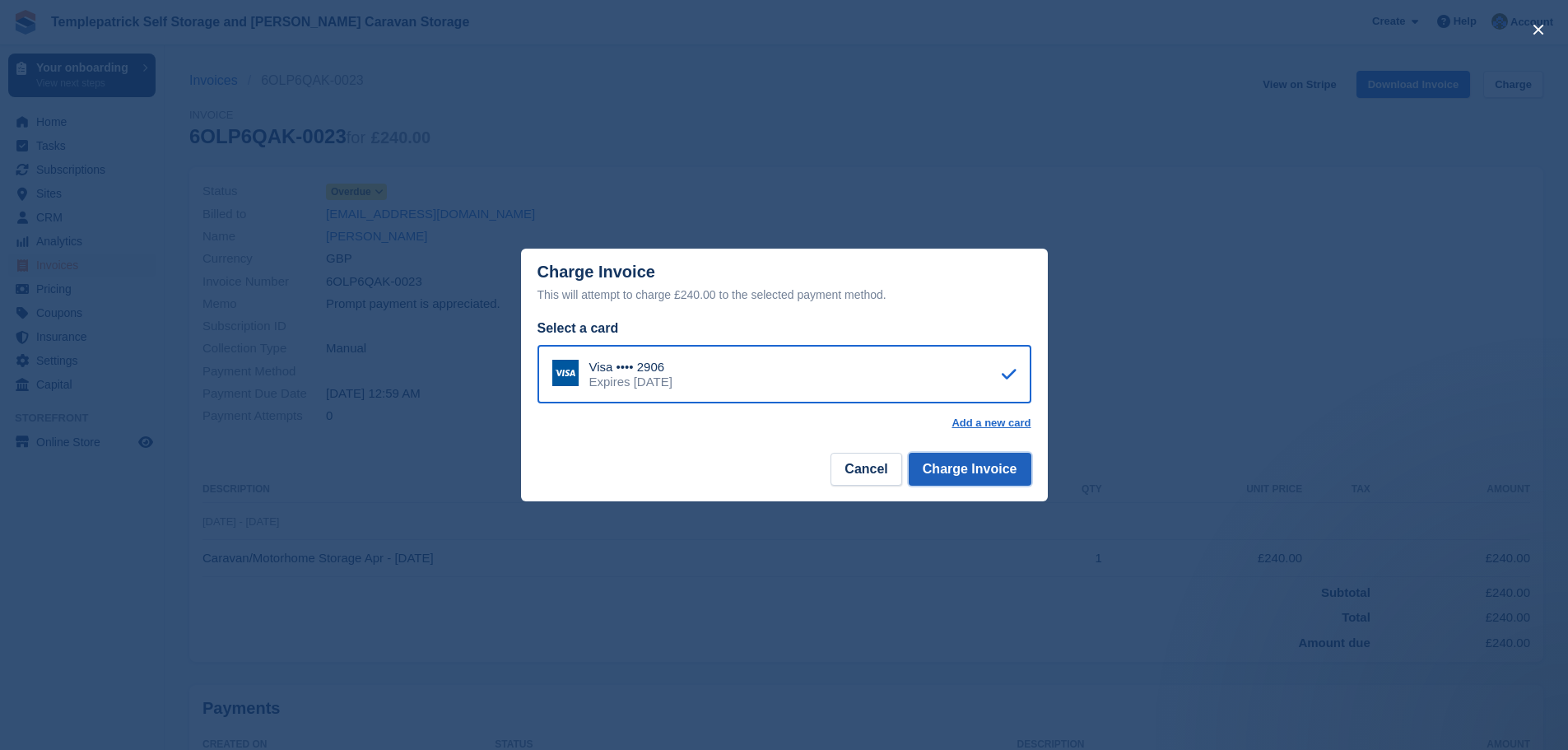
click at [1001, 472] on button "Charge Invoice" at bounding box center [970, 469] width 123 height 33
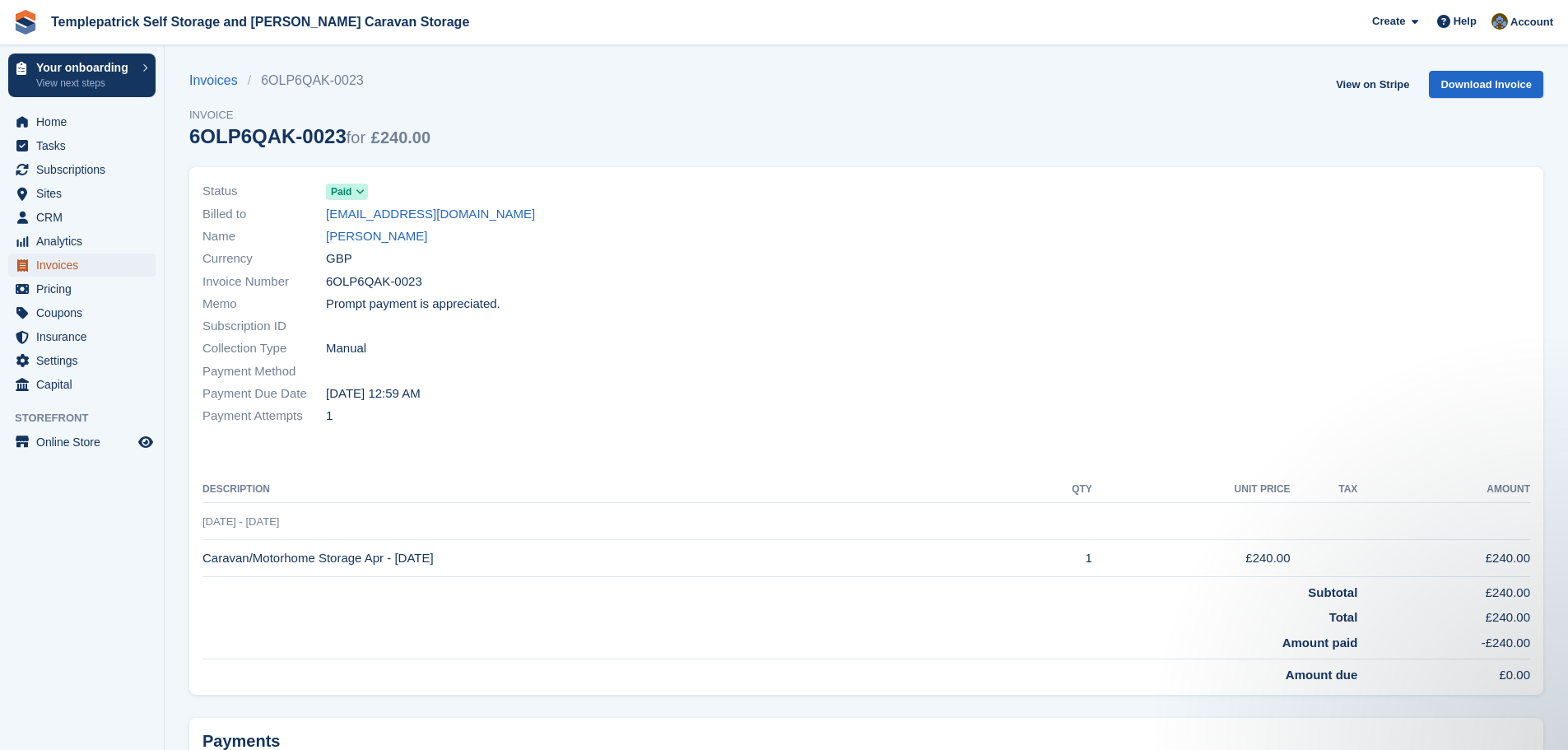
click at [70, 271] on span "Invoices" at bounding box center [85, 266] width 99 height 23
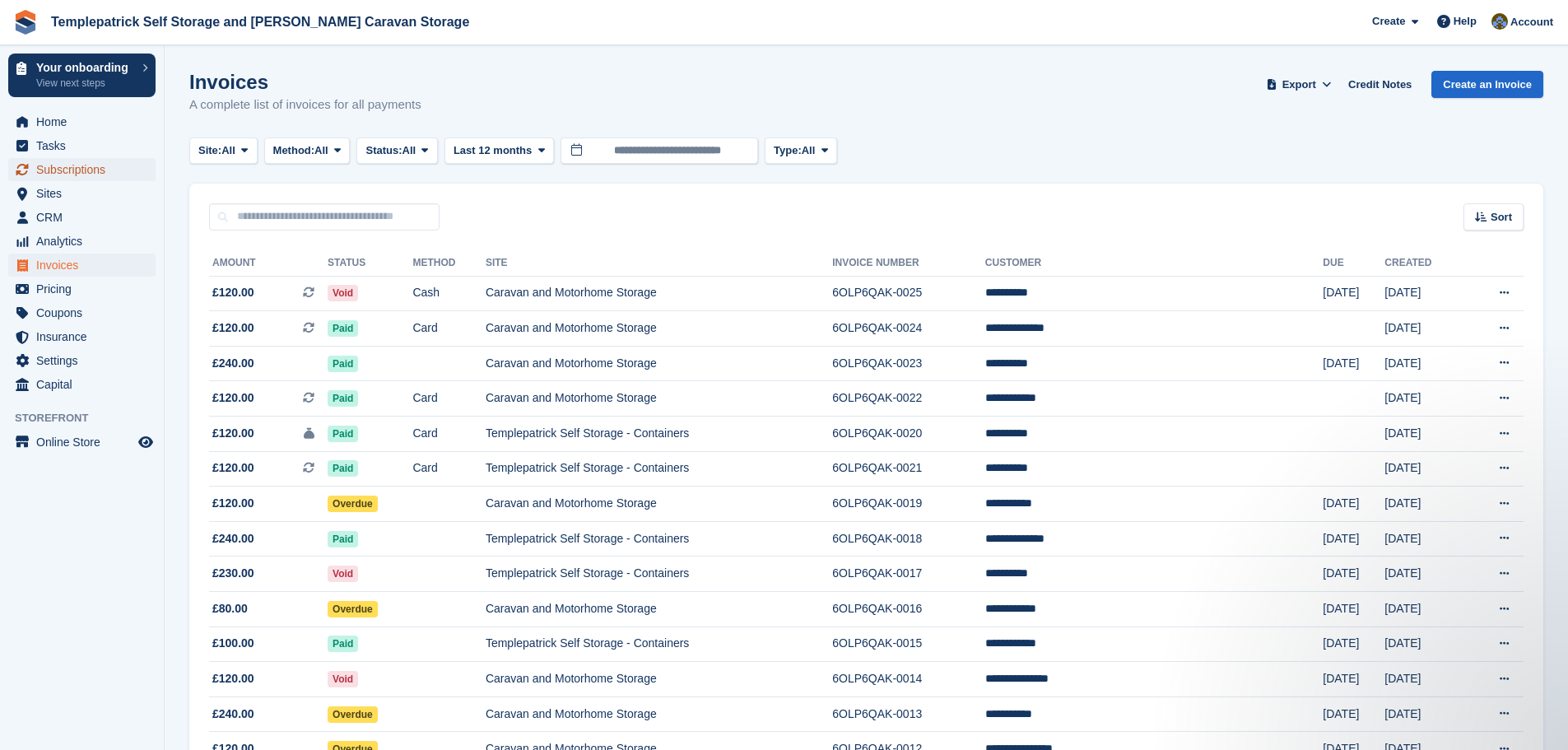
click at [103, 170] on span "Subscriptions" at bounding box center [85, 170] width 99 height 23
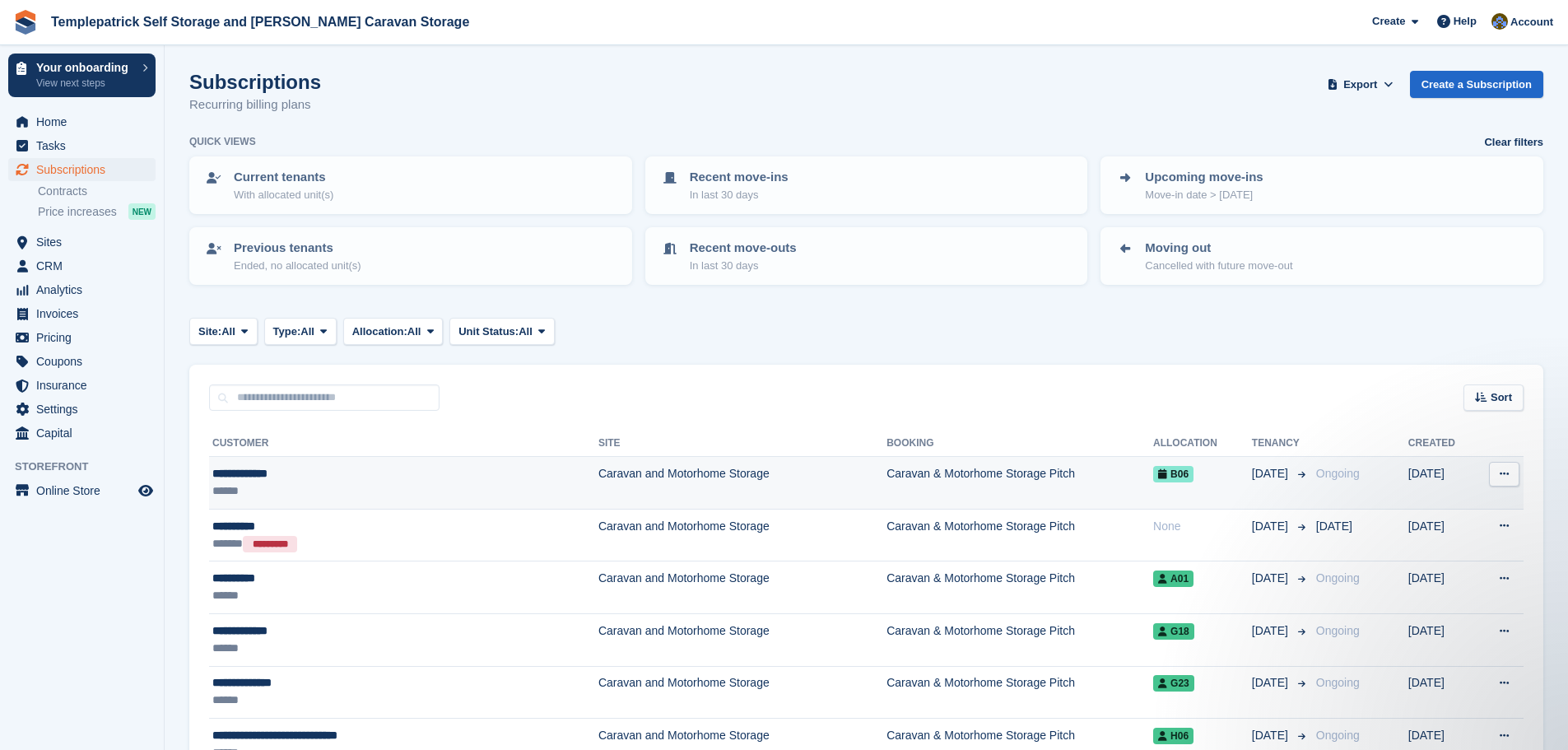
click at [267, 471] on div "**********" at bounding box center [348, 474] width 272 height 18
